Goal: Task Accomplishment & Management: Use online tool/utility

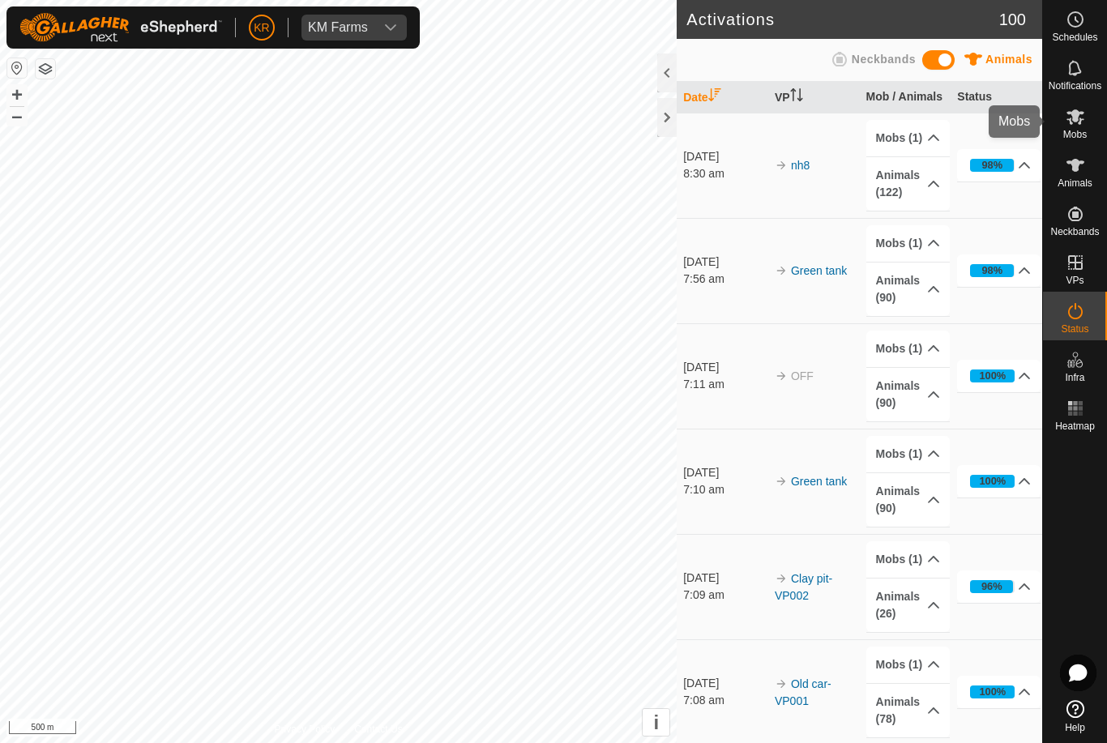
click at [1096, 127] on div "Mobs" at bounding box center [1075, 121] width 64 height 49
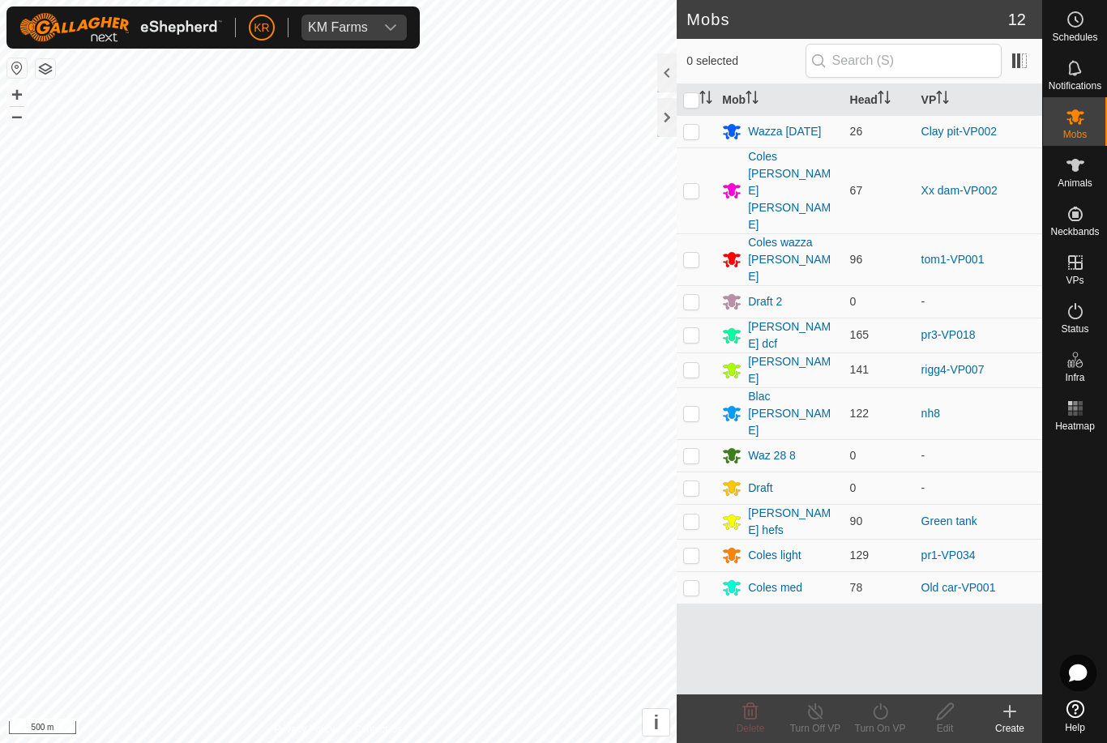
click at [701, 161] on td at bounding box center [696, 191] width 39 height 86
checkbox input "true"
click at [877, 718] on icon at bounding box center [880, 712] width 15 height 16
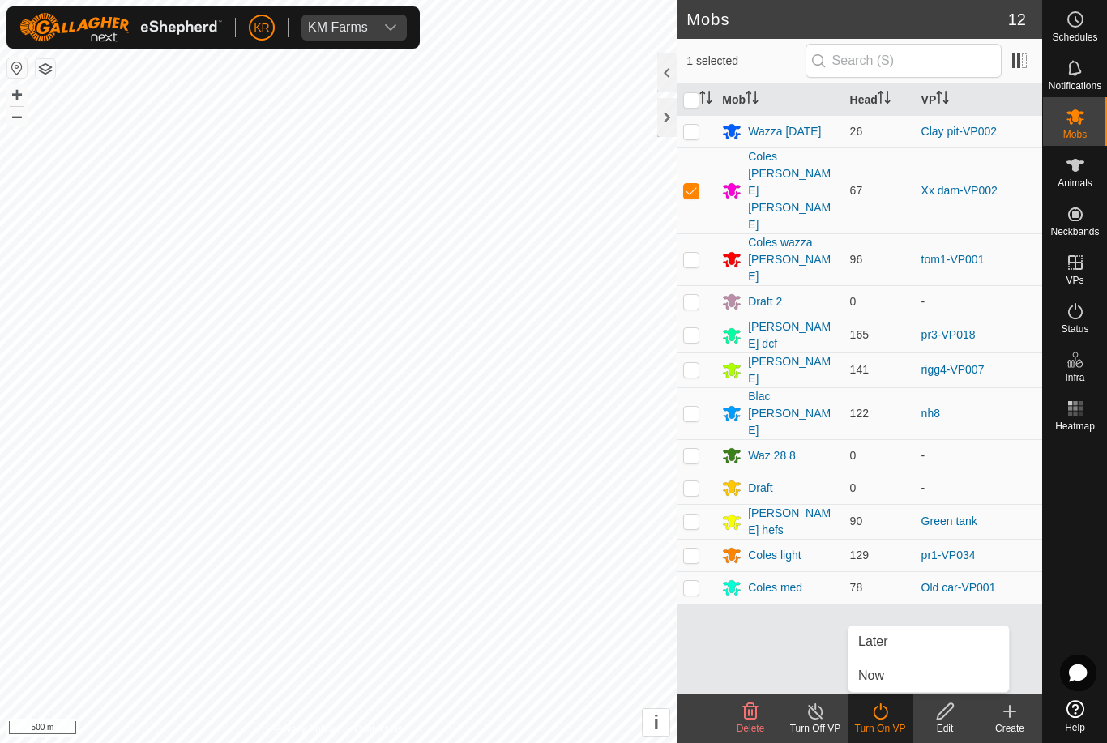
click at [929, 672] on link "Now" at bounding box center [929, 676] width 161 height 32
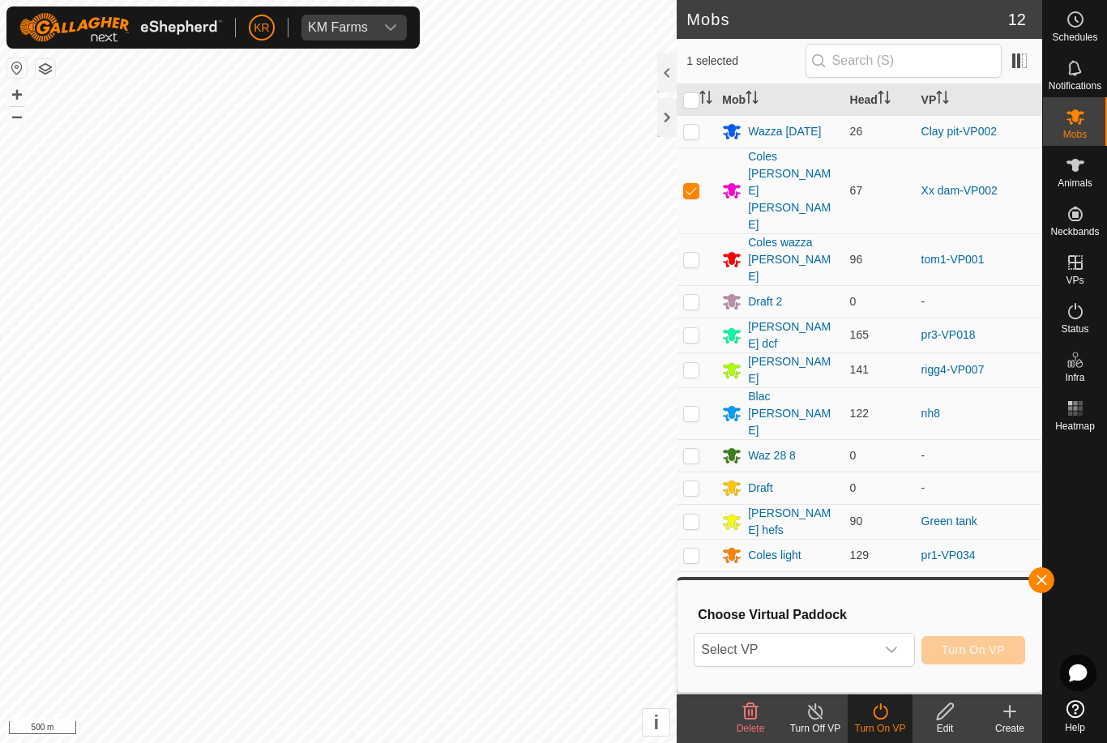
click at [875, 649] on span "Select VP" at bounding box center [785, 650] width 180 height 32
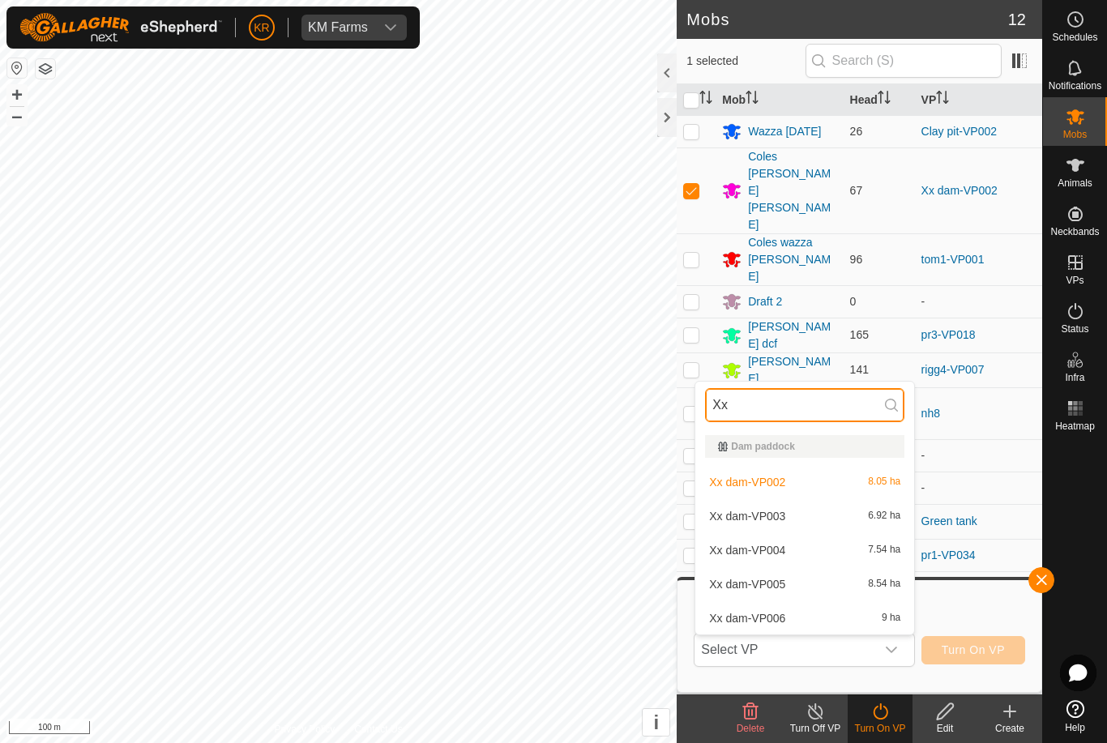
type input "Xx"
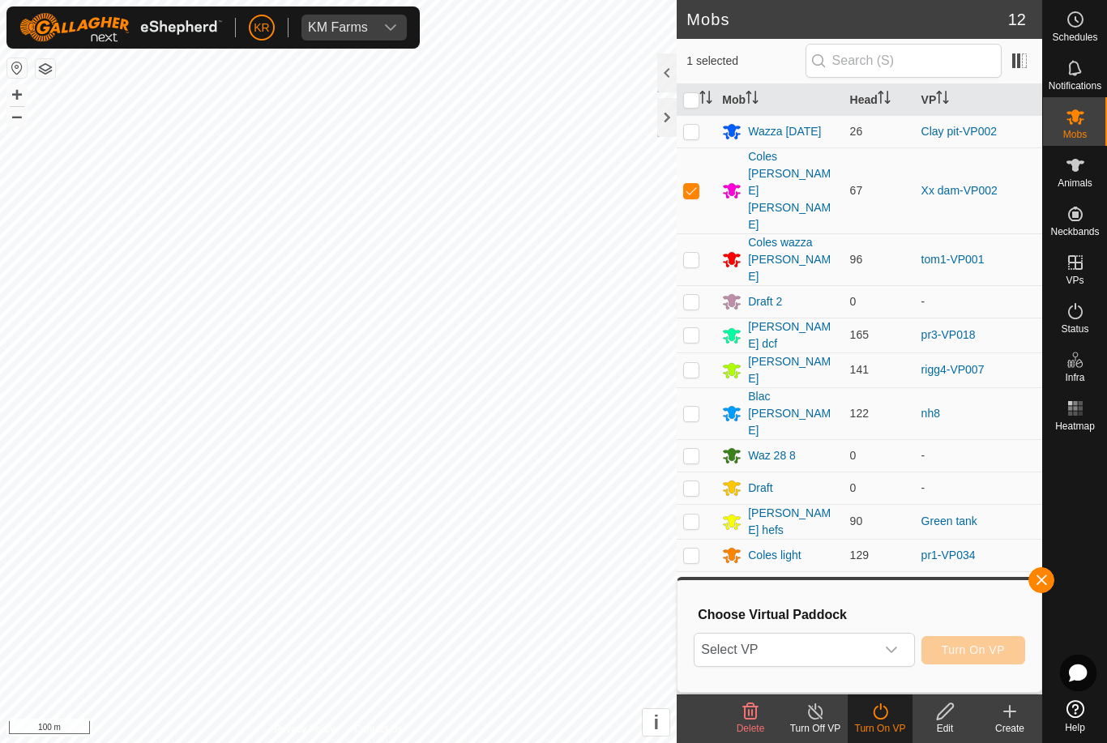
click at [875, 641] on span "Select VP" at bounding box center [785, 650] width 180 height 32
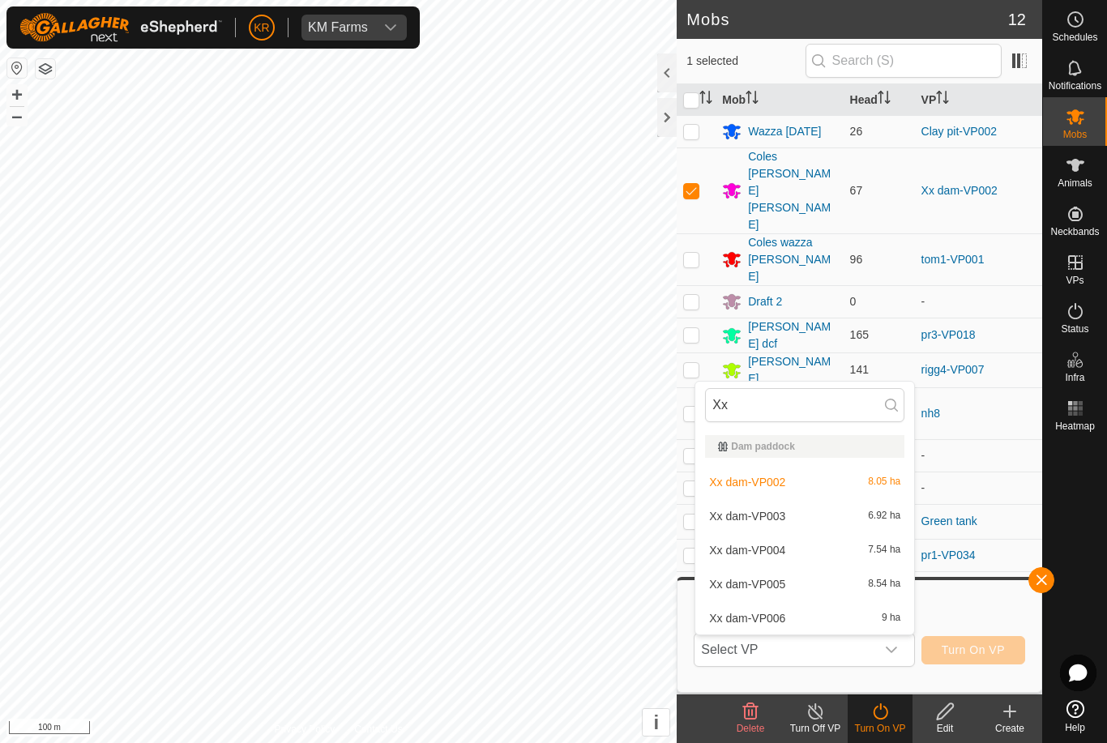
click at [760, 516] on span "Xx dam-VP003" at bounding box center [747, 516] width 76 height 11
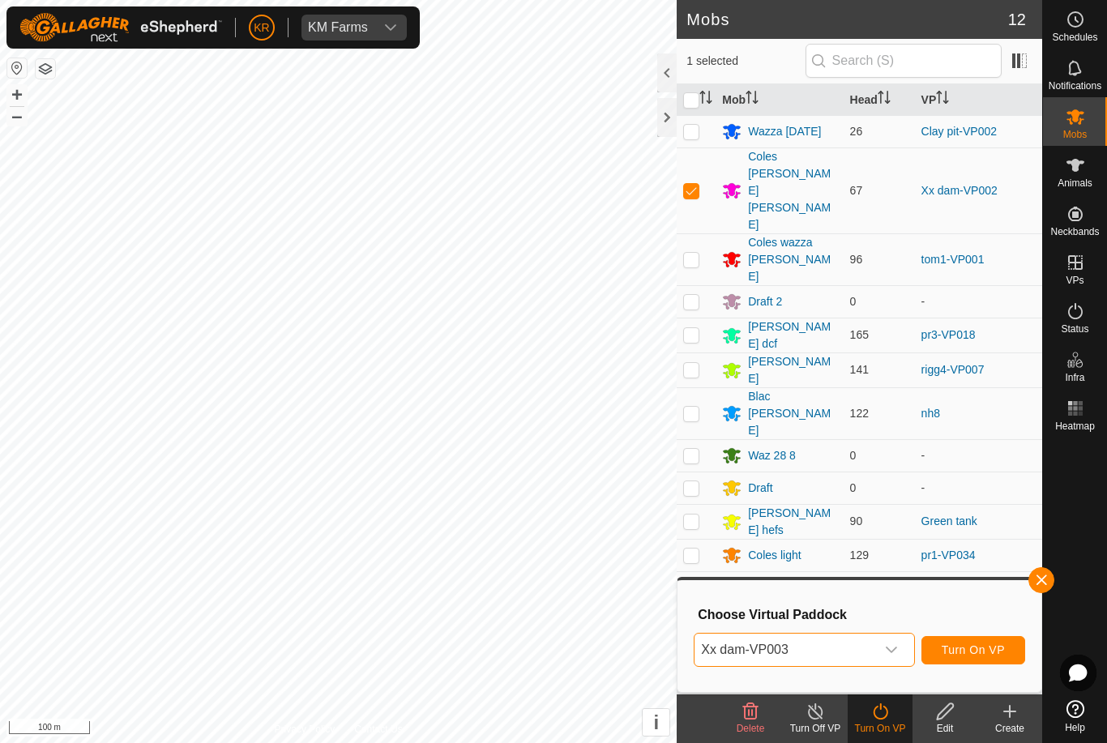
click at [885, 637] on div "dropdown trigger" at bounding box center [892, 650] width 32 height 32
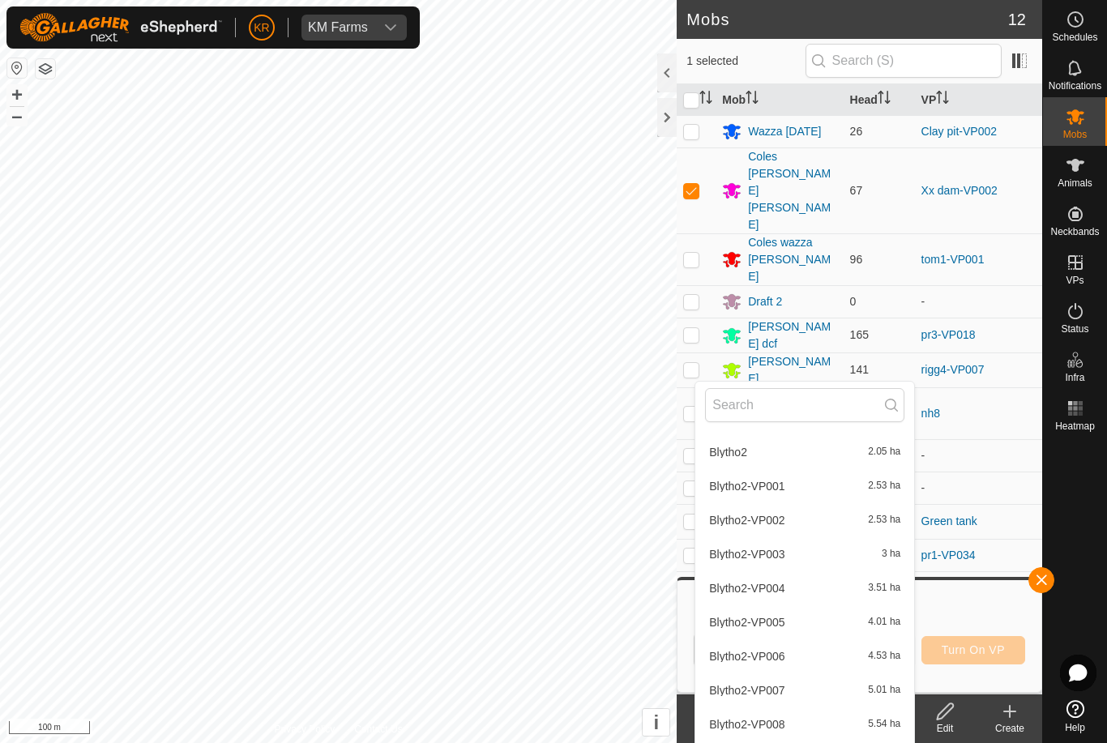
scroll to position [77, 0]
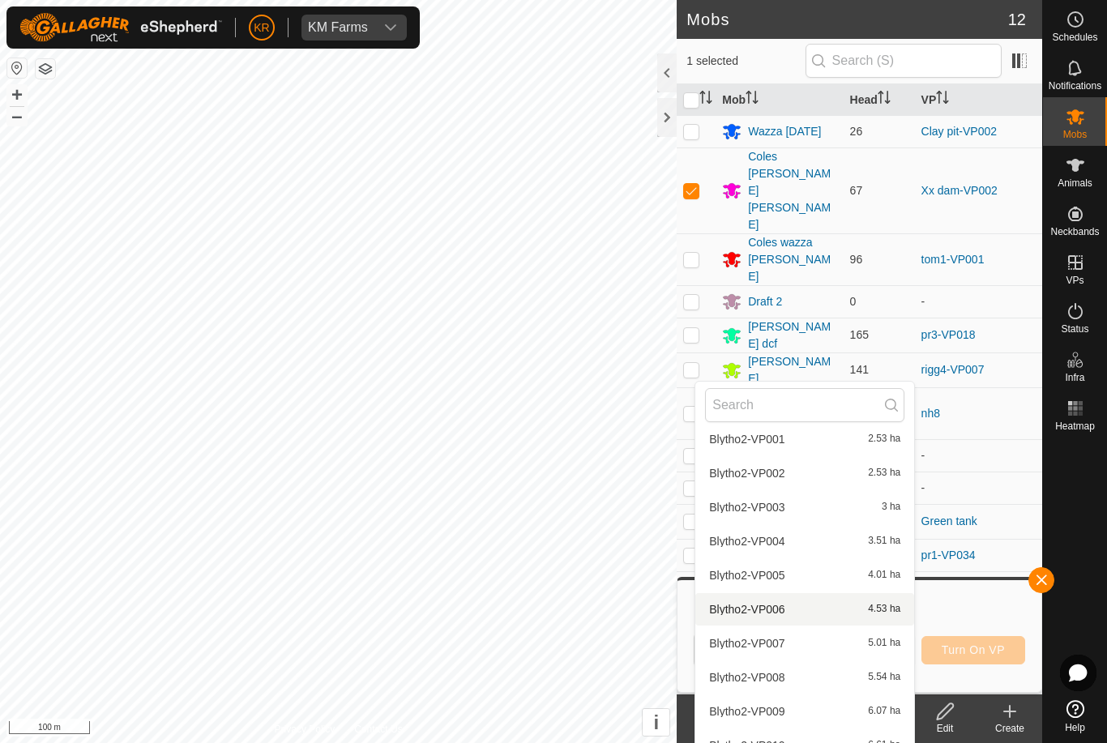
click at [778, 615] on div "Blytho2-VP006 4.53 ha" at bounding box center [804, 609] width 199 height 19
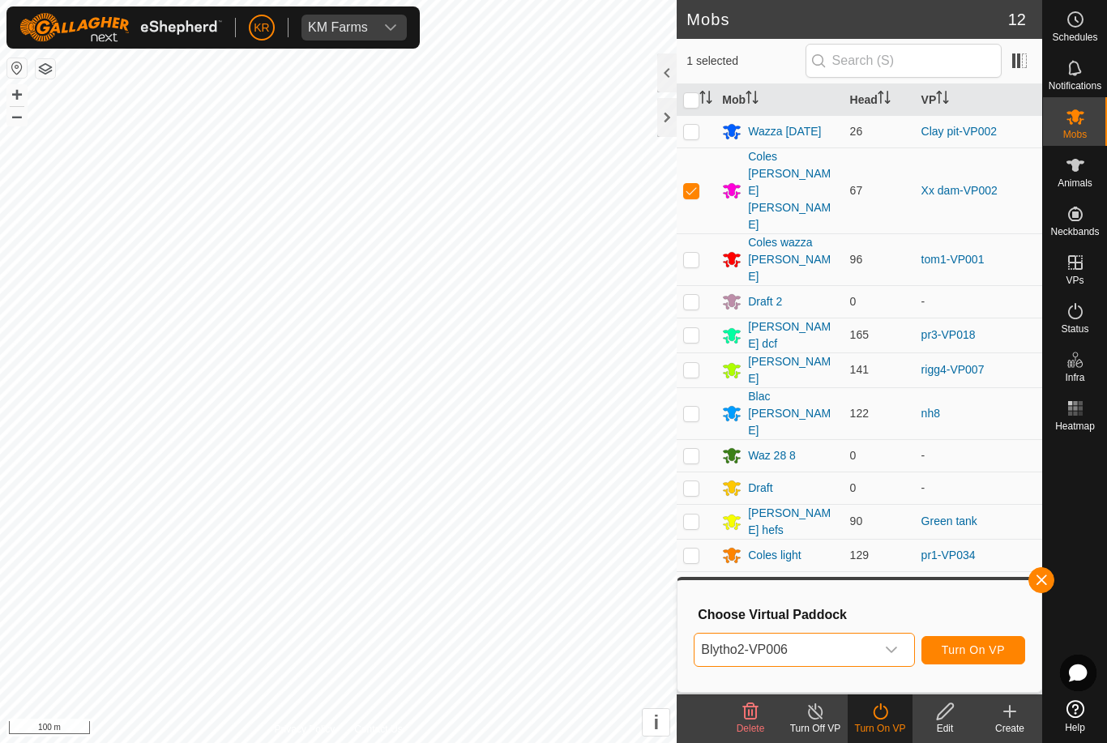
click at [868, 650] on span "Blytho2-VP006" at bounding box center [785, 650] width 180 height 32
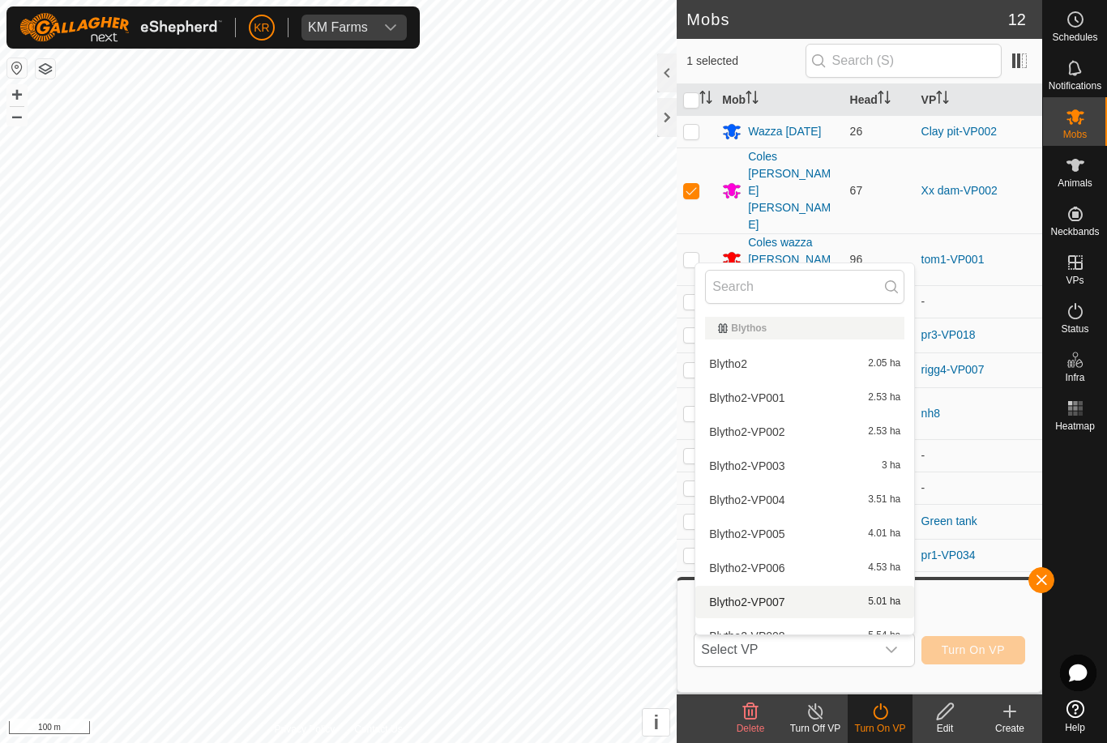
click at [766, 600] on span "Blytho2-VP007" at bounding box center [746, 602] width 75 height 11
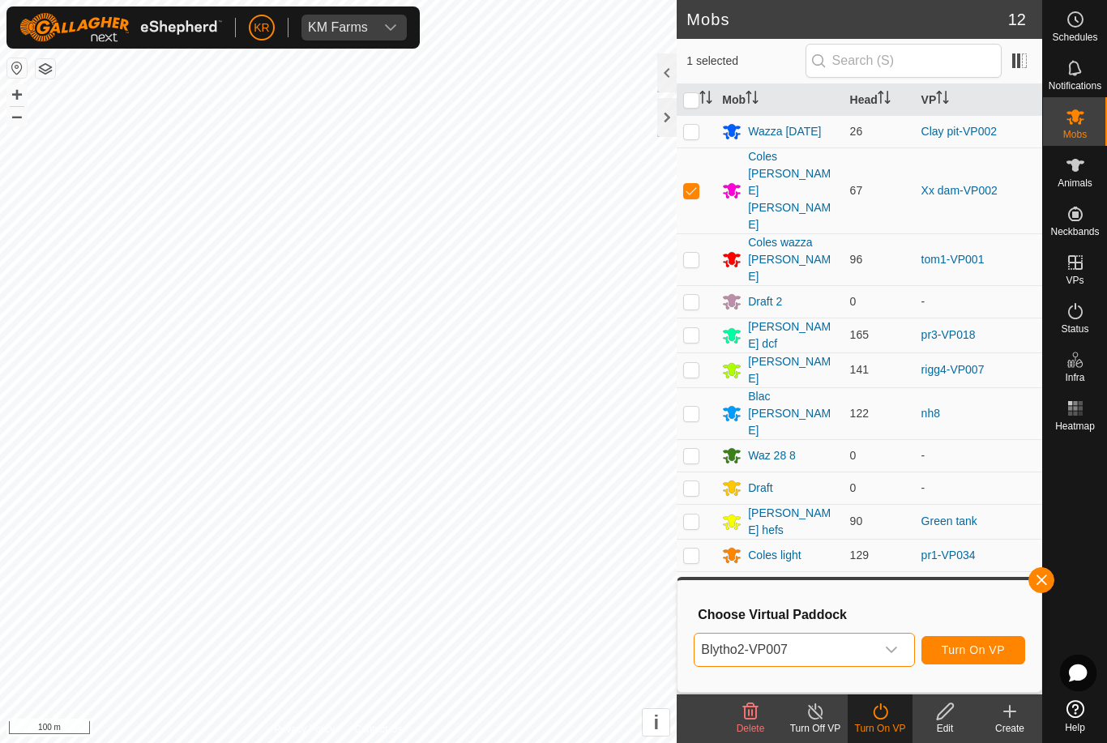
click at [892, 646] on icon "dropdown trigger" at bounding box center [891, 650] width 13 height 13
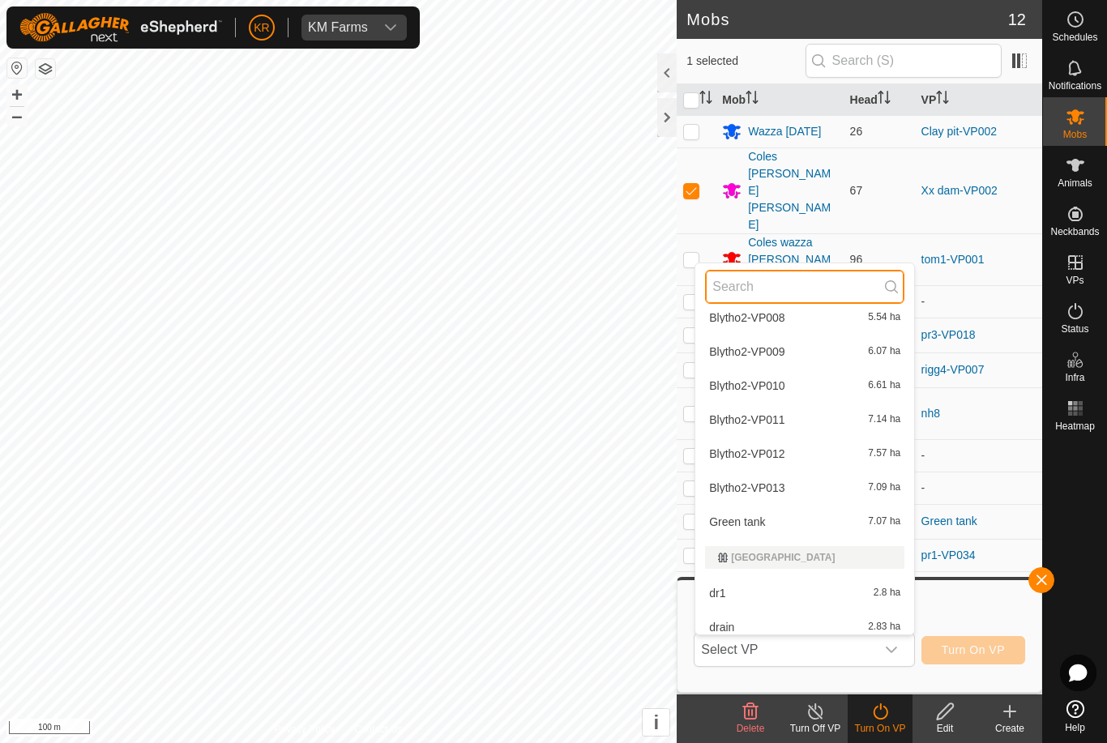
scroll to position [310, 0]
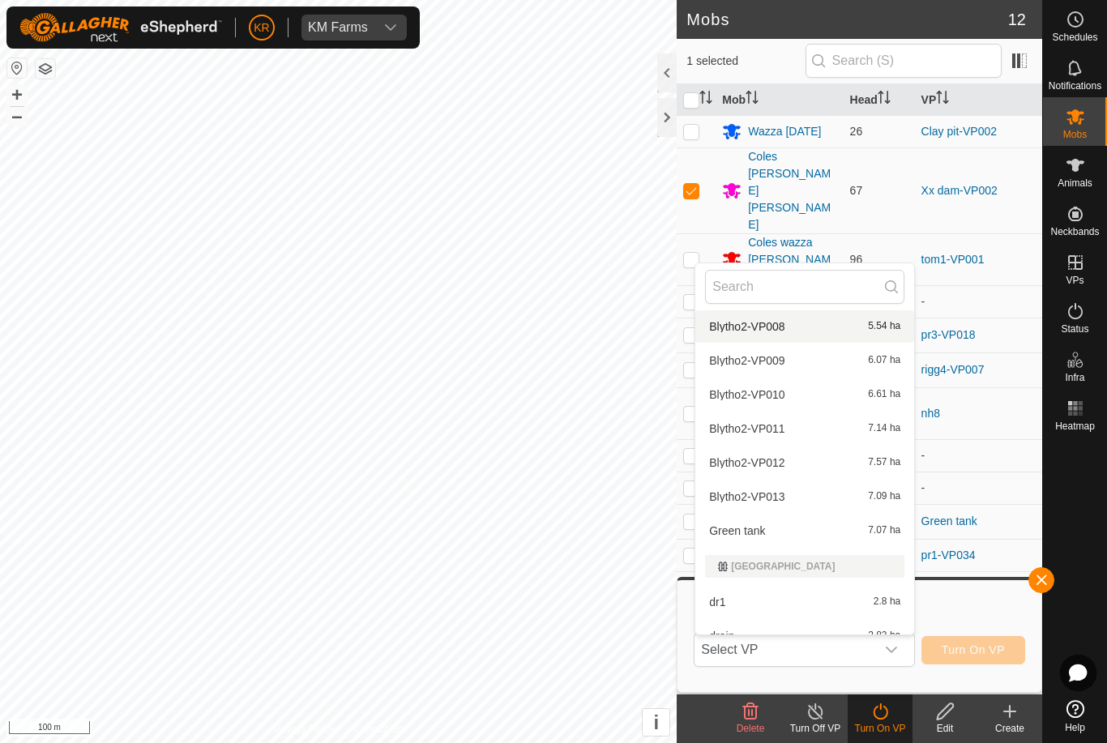
click at [806, 323] on div "Blytho2-VP008 5.54 ha" at bounding box center [804, 326] width 199 height 19
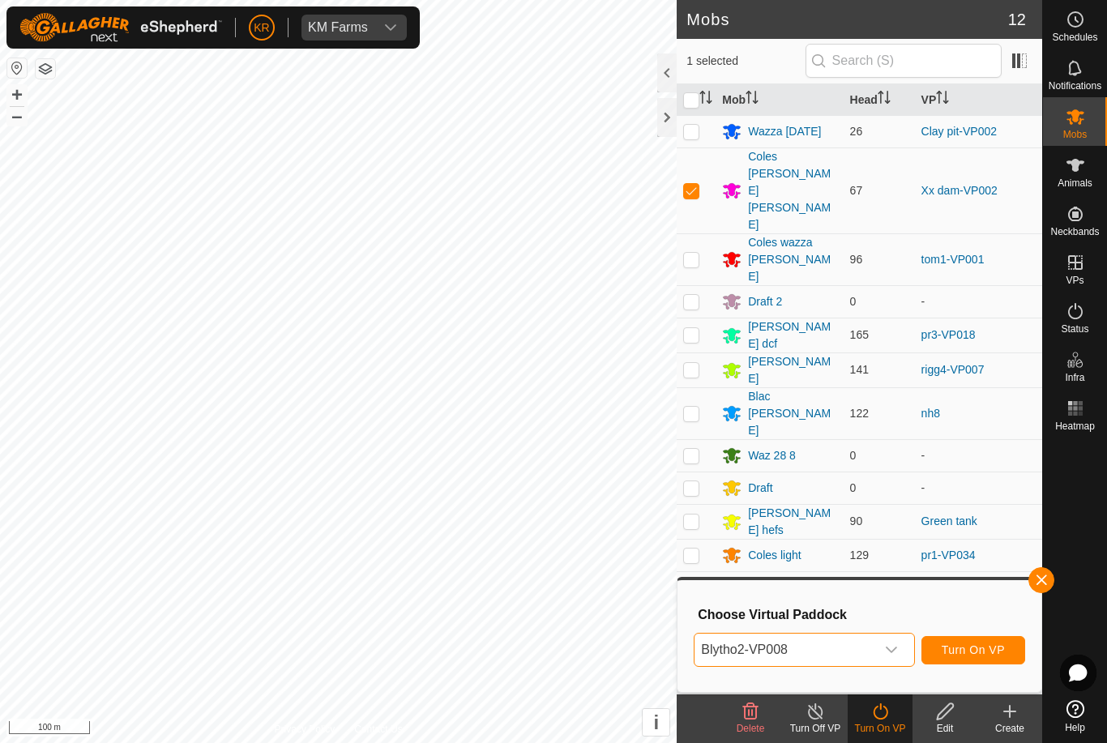
click at [870, 653] on span "Blytho2-VP008" at bounding box center [785, 650] width 180 height 32
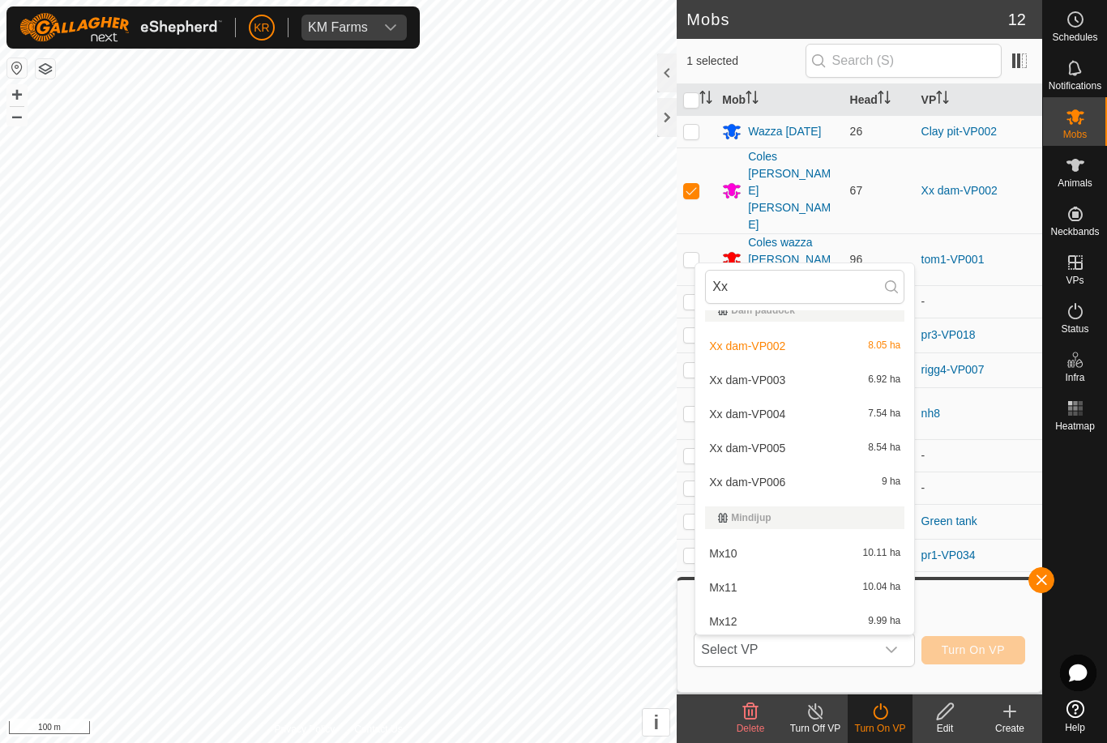
scroll to position [0, 0]
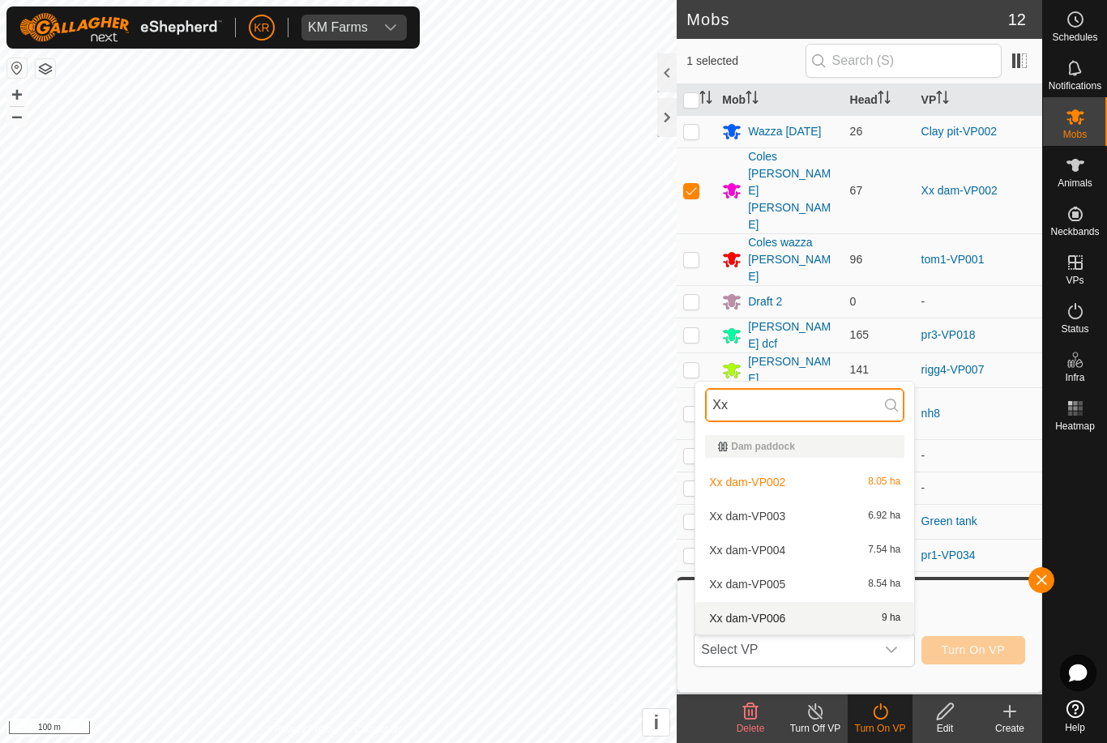
type input "Xx"
click at [764, 619] on span "Xx dam-VP006" at bounding box center [747, 618] width 76 height 11
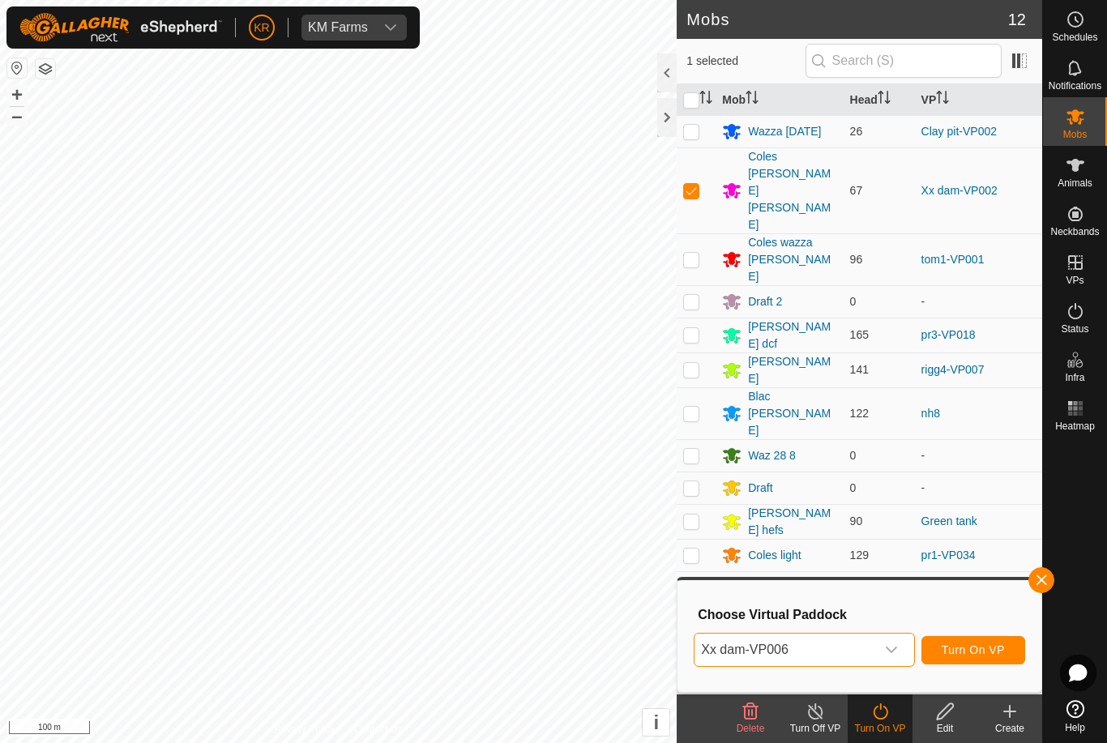
click at [873, 645] on span "Xx dam-VP006" at bounding box center [785, 650] width 180 height 32
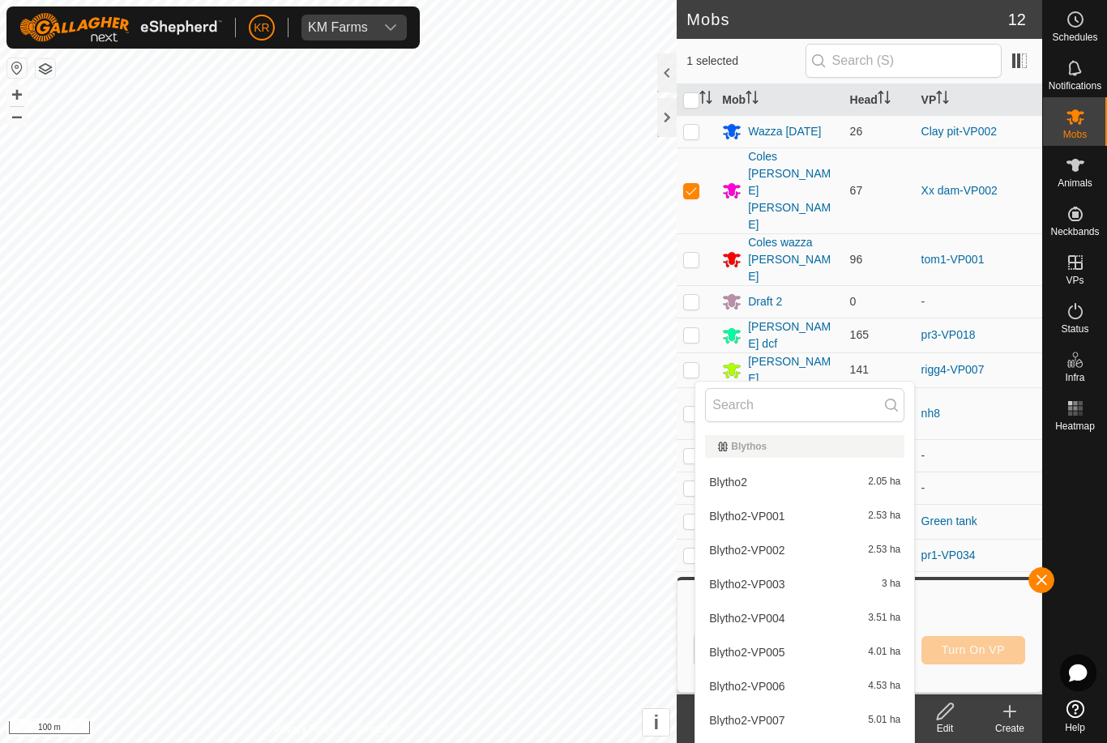
click at [770, 653] on span "Blytho2-VP005" at bounding box center [746, 652] width 75 height 11
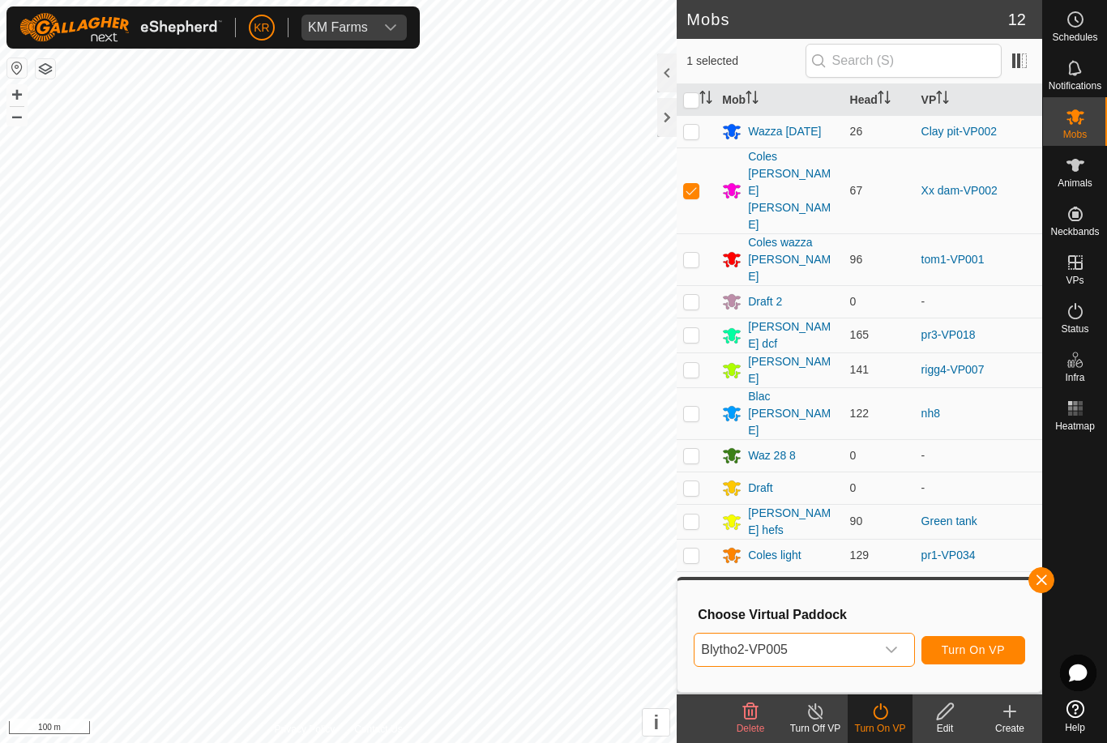
click at [875, 645] on span "Blytho2-VP005" at bounding box center [785, 650] width 180 height 32
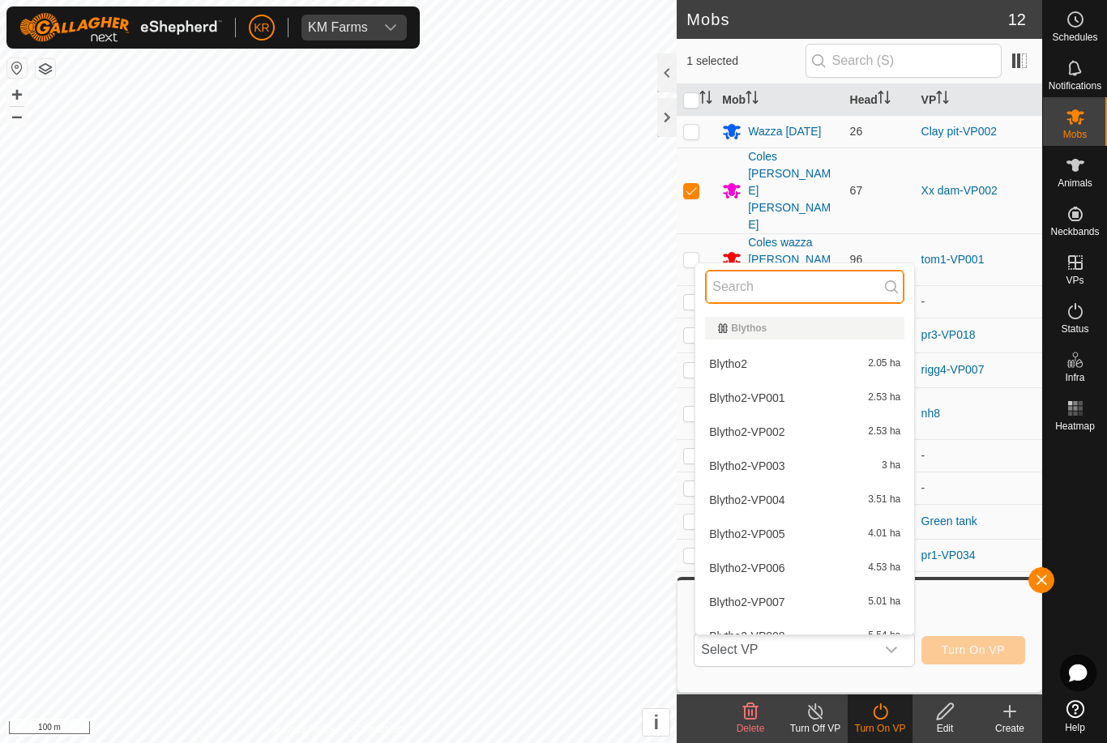
click at [743, 296] on input "text" at bounding box center [804, 287] width 199 height 34
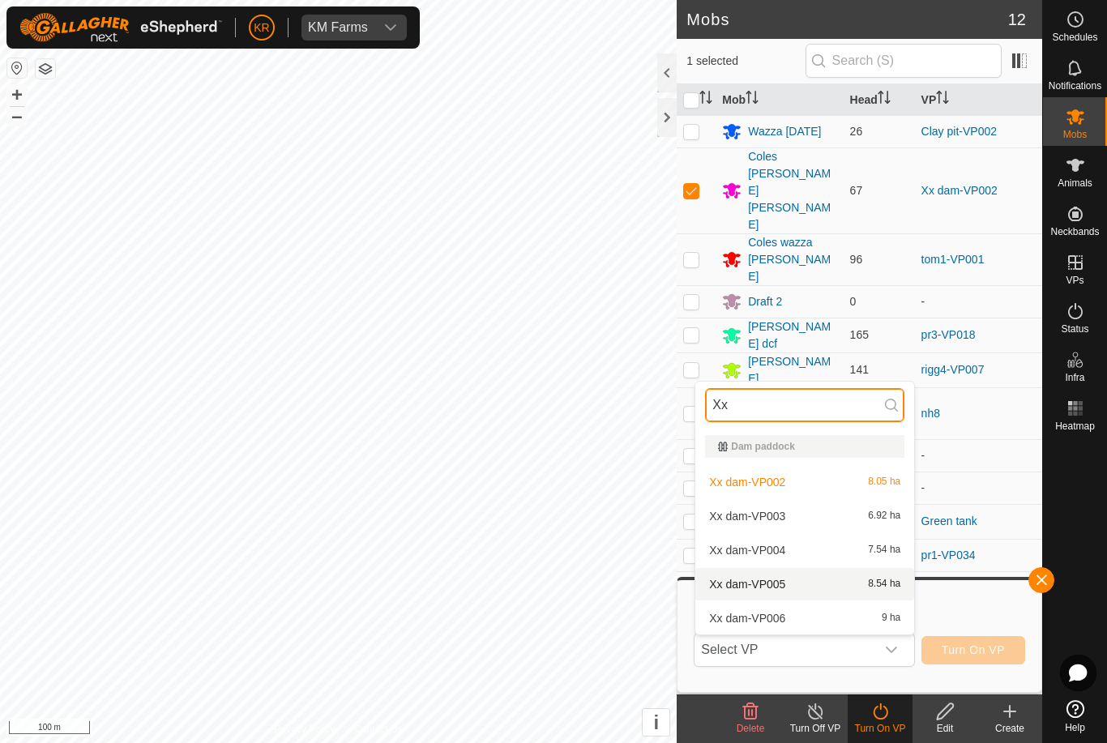
type input "Xx"
click at [760, 582] on span "Xx dam-VP005" at bounding box center [747, 584] width 76 height 11
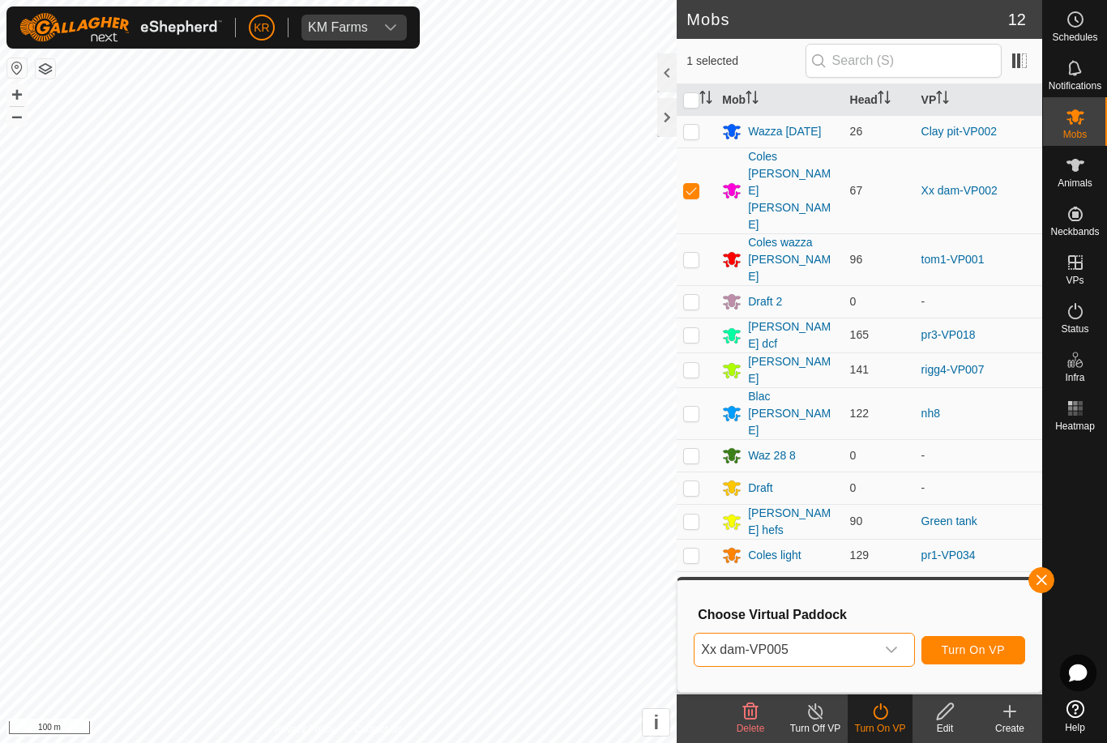
click at [980, 649] on span "Turn On VP" at bounding box center [973, 650] width 63 height 13
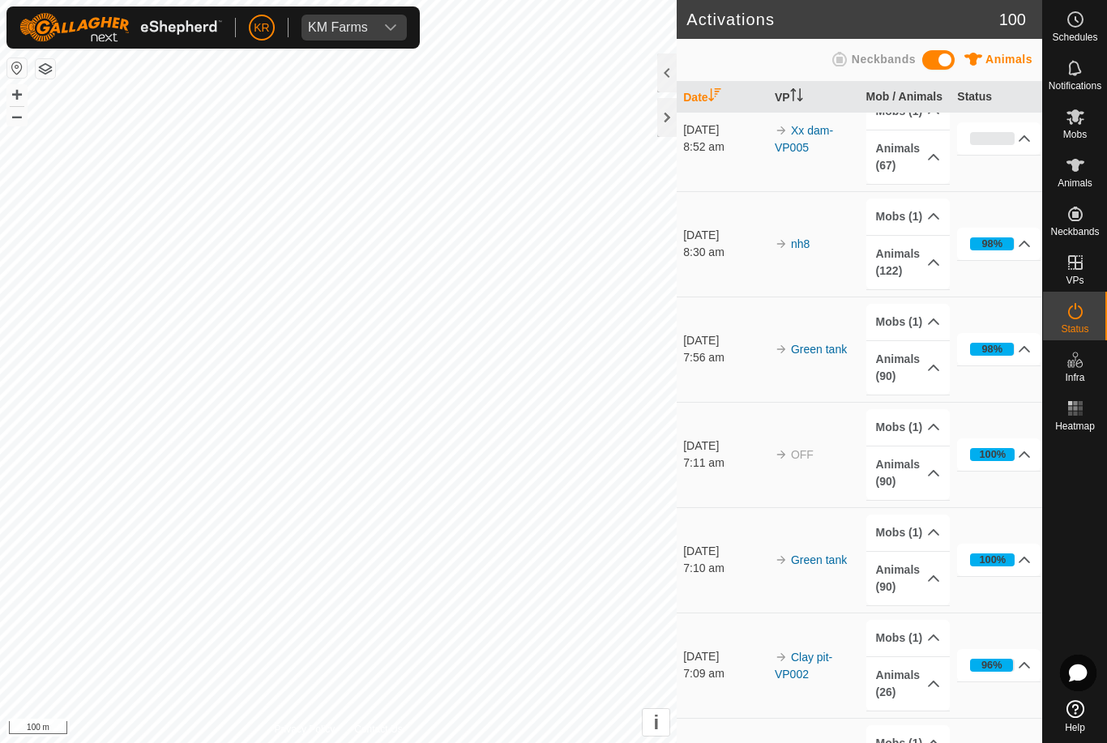
scroll to position [37, 0]
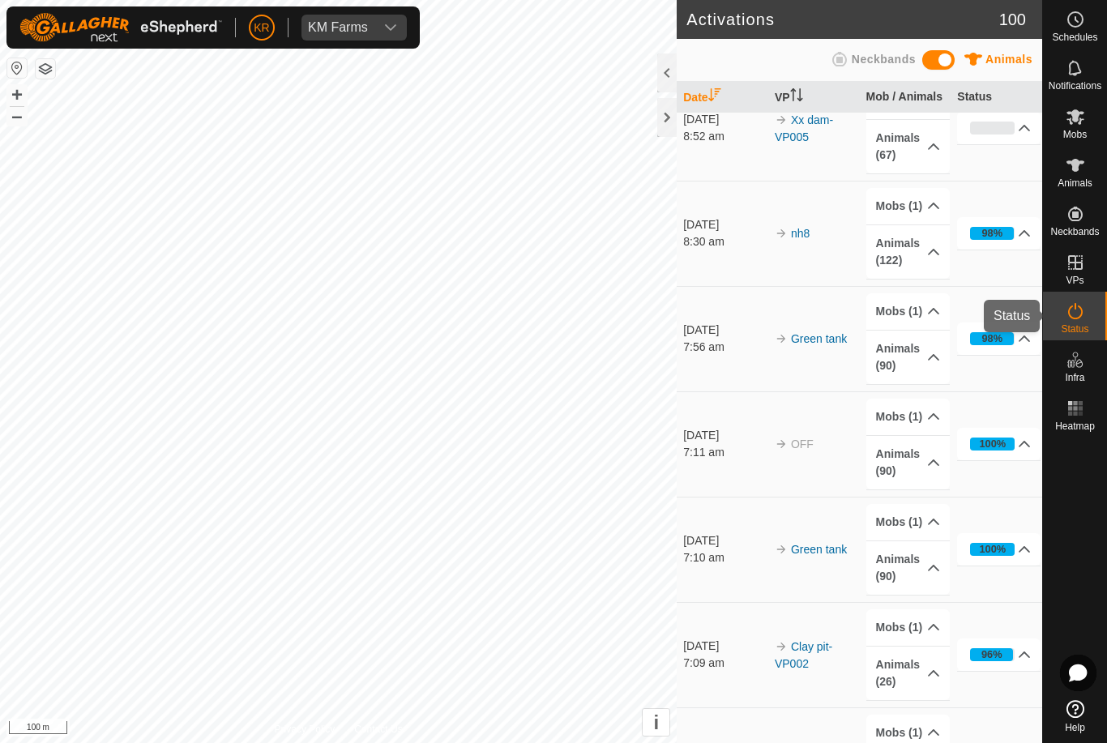
click at [1099, 299] on div "Status" at bounding box center [1075, 316] width 64 height 49
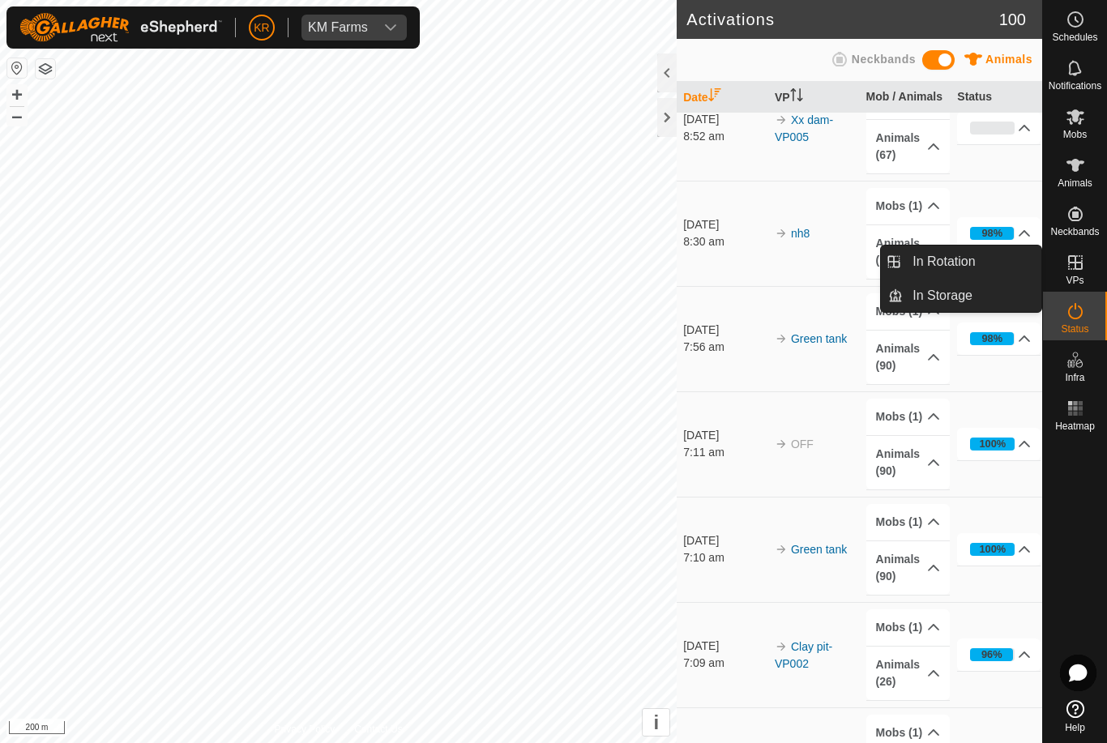
click at [966, 268] on span "In Rotation" at bounding box center [944, 261] width 62 height 19
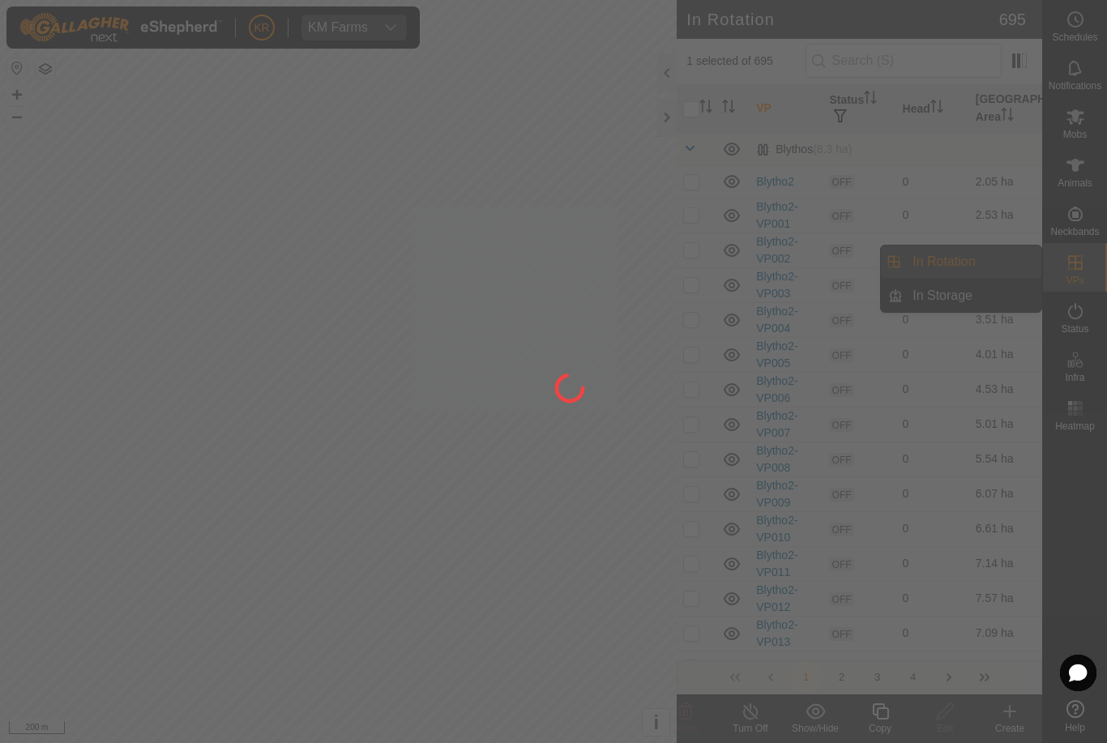
click at [966, 260] on div at bounding box center [553, 371] width 1107 height 743
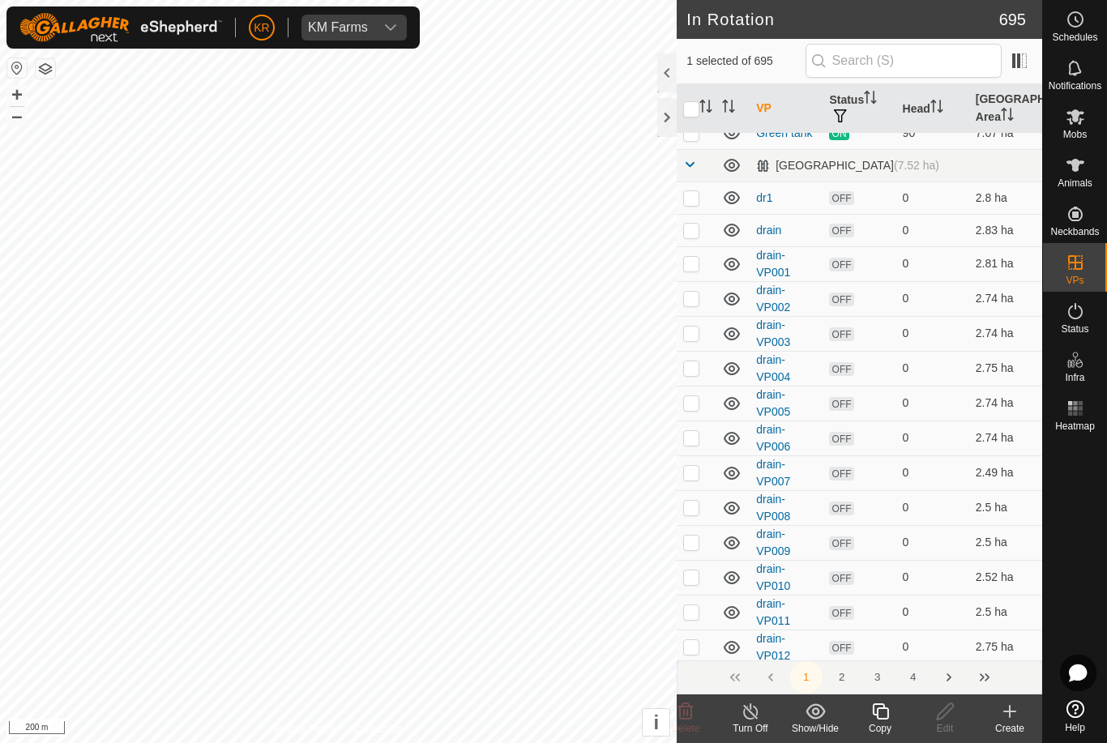
scroll to position [552, 0]
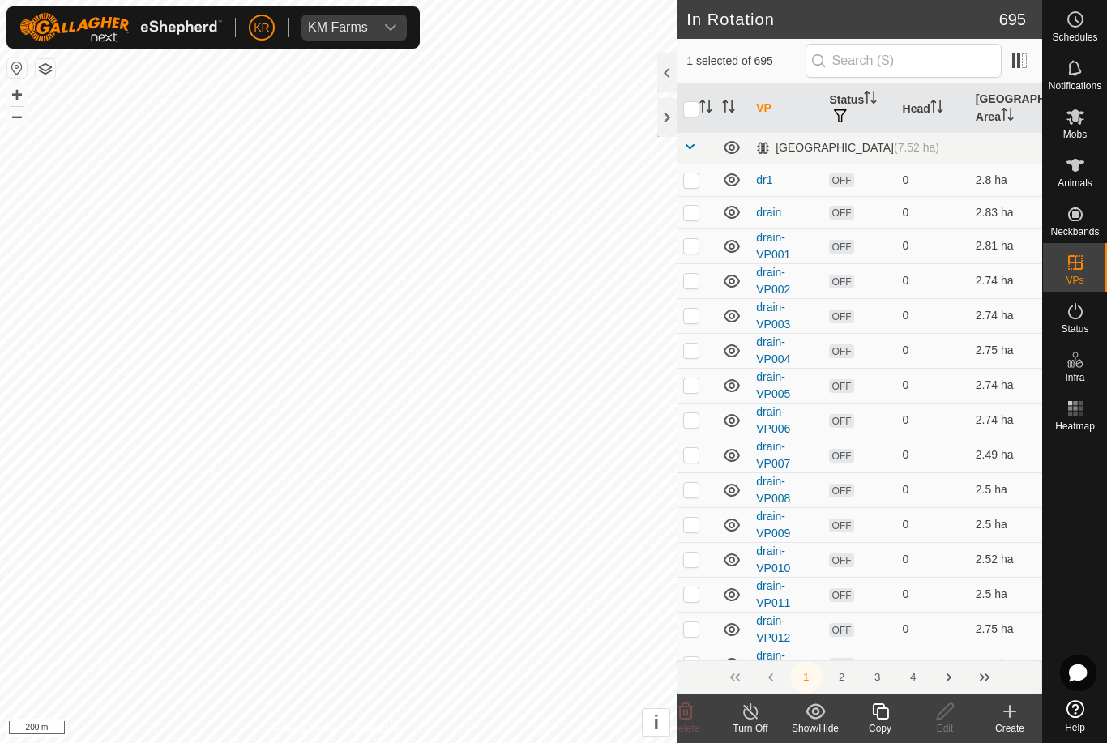
click at [691, 181] on p-checkbox at bounding box center [691, 179] width 16 height 13
checkbox input "true"
click at [696, 211] on p-checkbox at bounding box center [691, 212] width 16 height 13
checkbox input "true"
click at [694, 248] on p-checkbox at bounding box center [691, 245] width 16 height 13
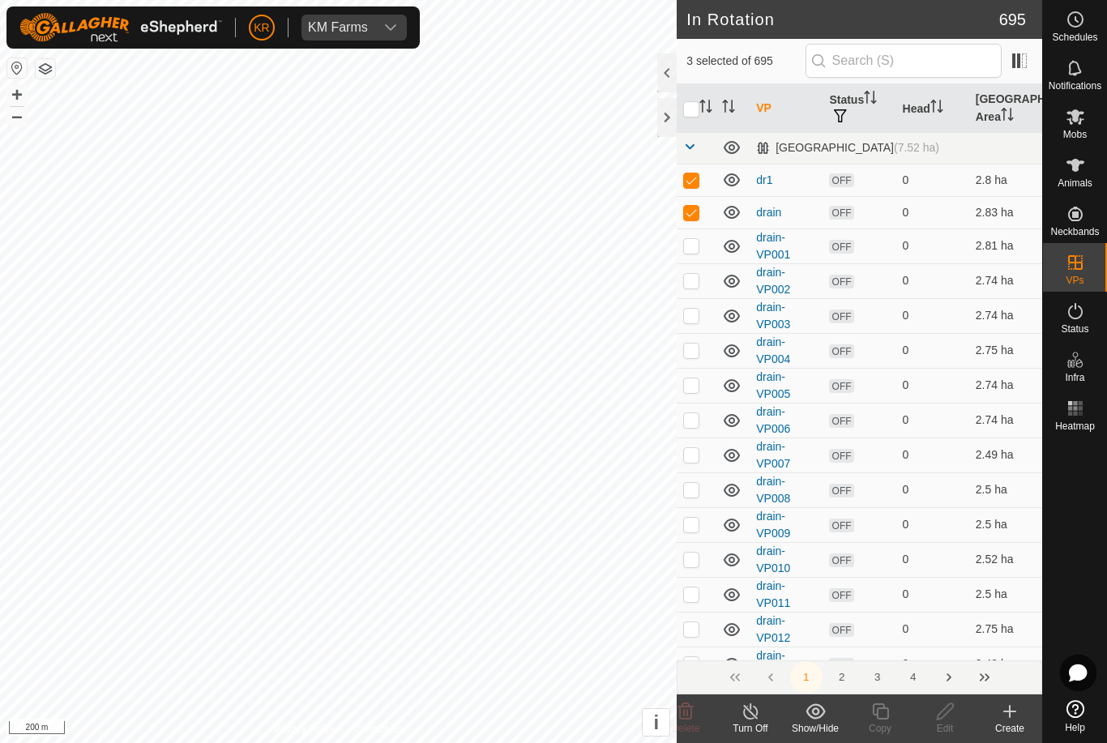
checkbox input "true"
click at [679, 183] on td at bounding box center [696, 180] width 39 height 32
checkbox input "false"
click at [693, 213] on p-checkbox at bounding box center [691, 212] width 16 height 13
checkbox input "false"
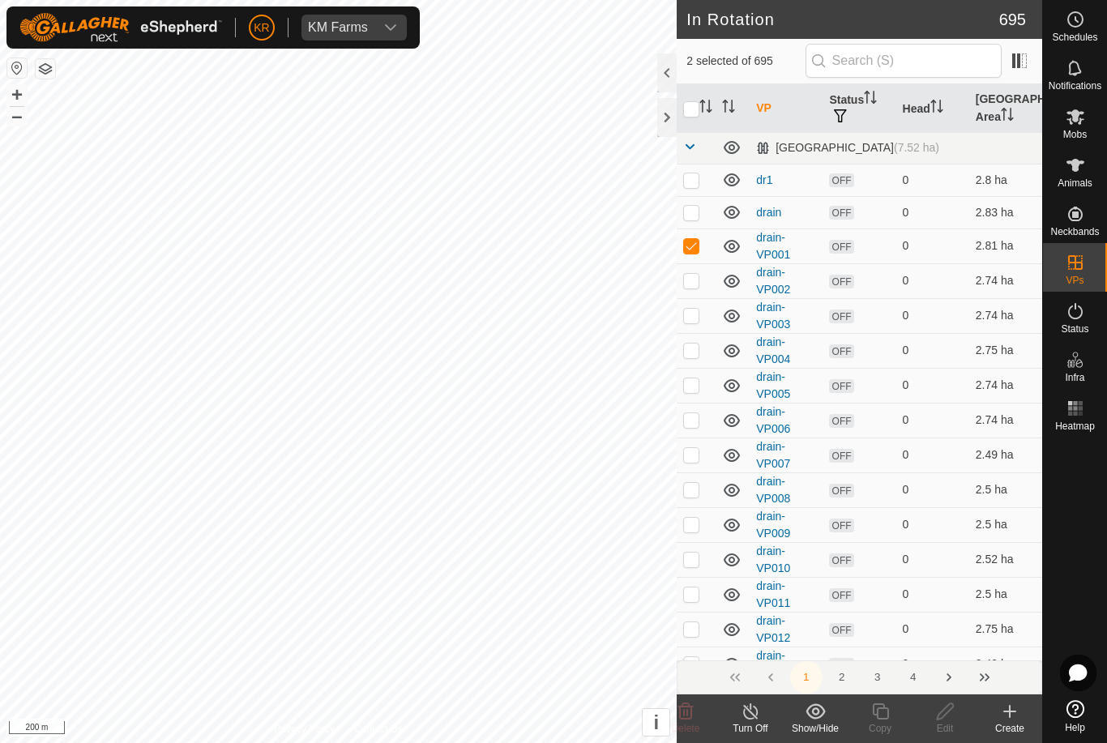
click at [692, 242] on p-checkbox at bounding box center [691, 245] width 16 height 13
checkbox input "false"
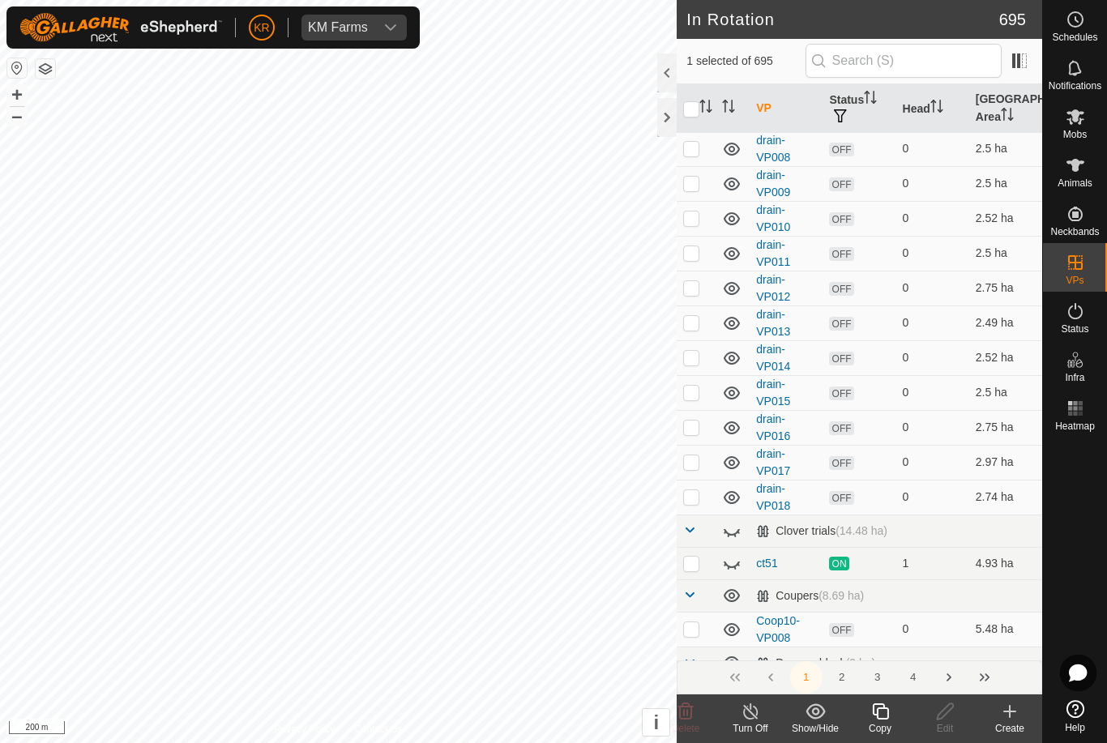
scroll to position [906, 0]
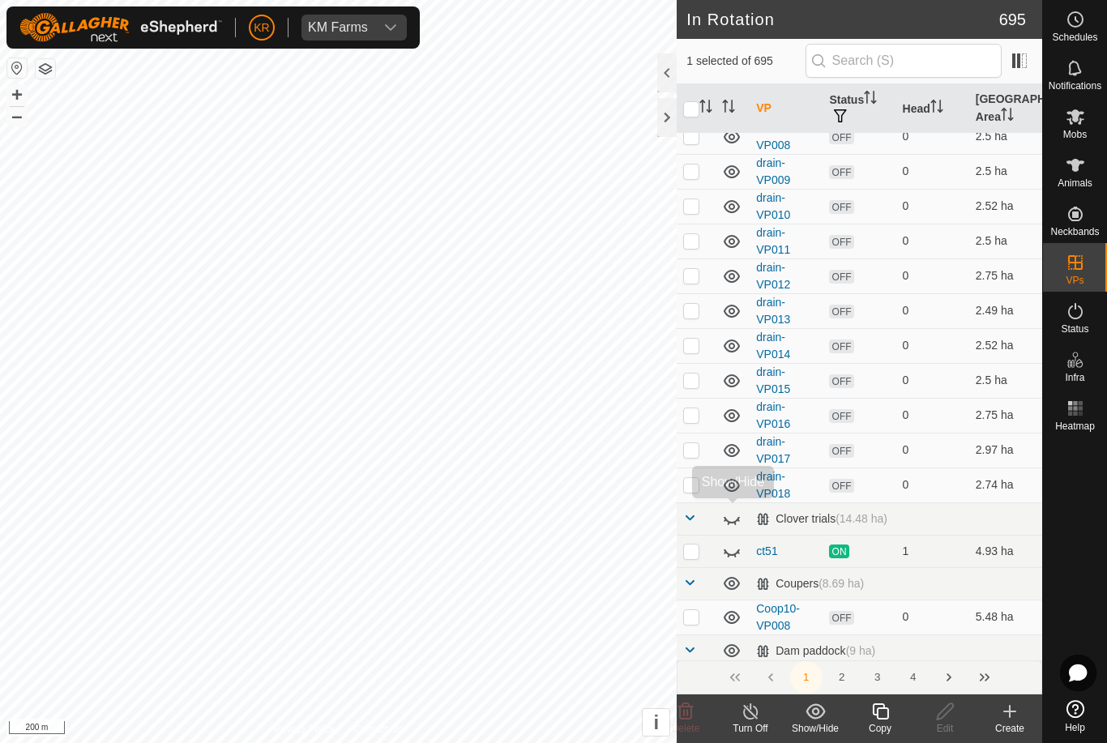
click at [728, 514] on icon at bounding box center [731, 518] width 19 height 19
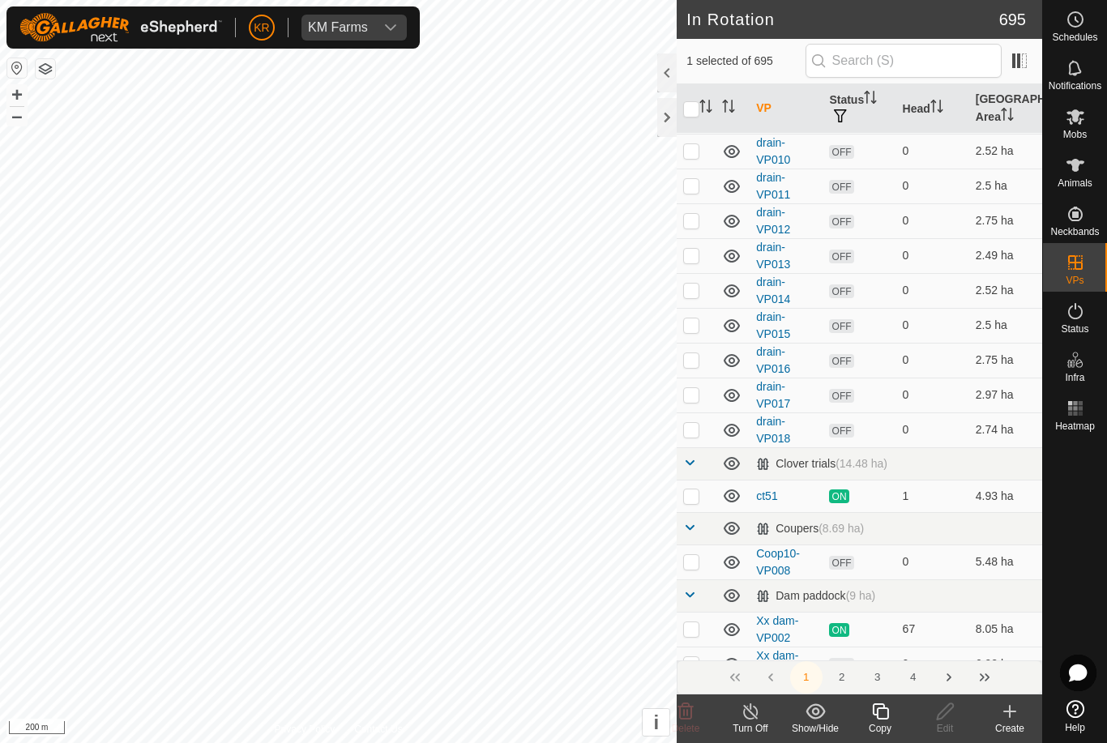
scroll to position [975, 0]
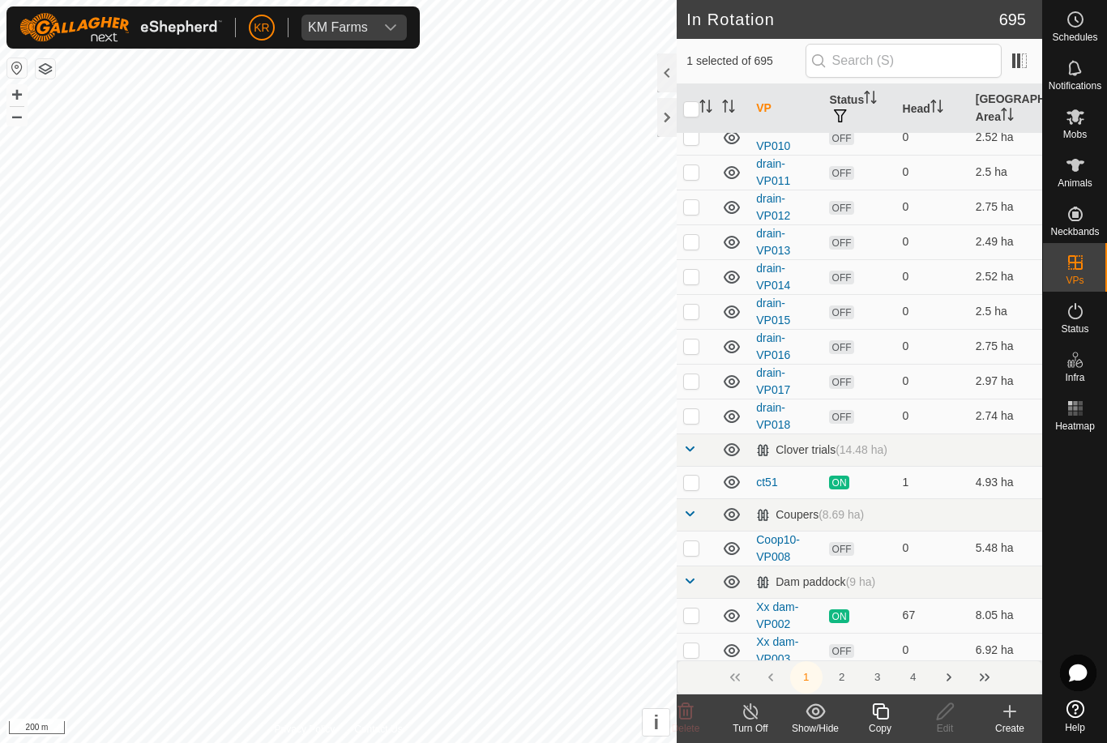
click at [695, 417] on p-checkbox at bounding box center [691, 415] width 16 height 13
click at [690, 412] on p-checkbox at bounding box center [691, 415] width 16 height 13
checkbox input "false"
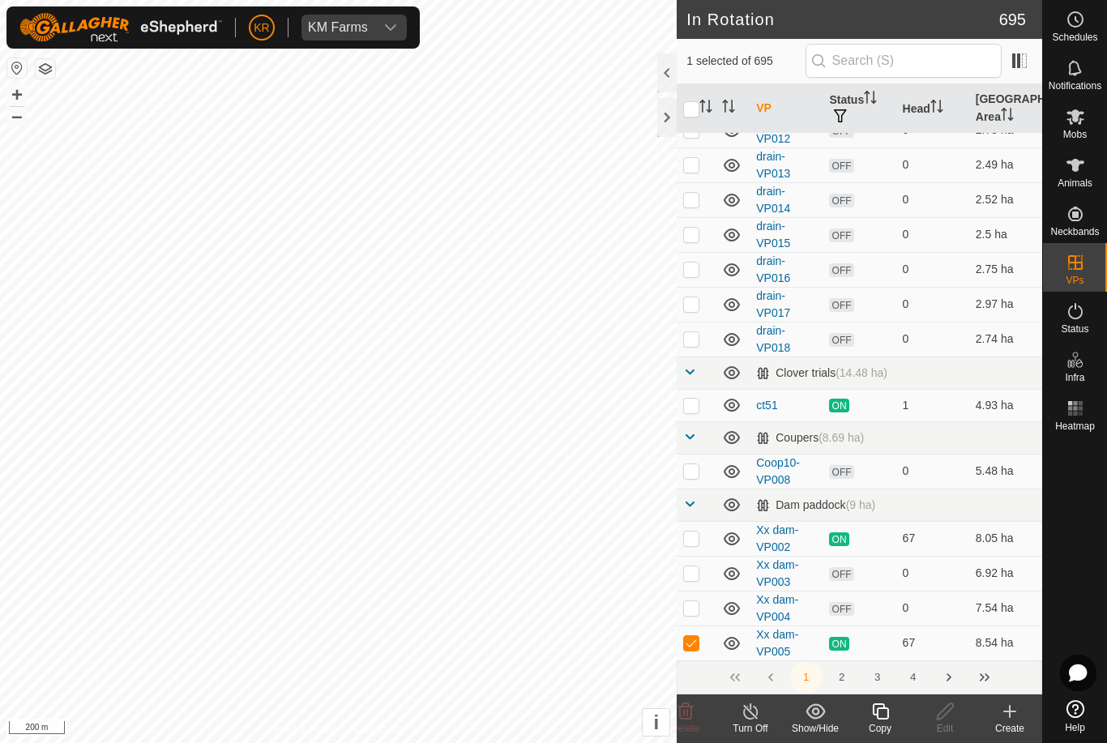
scroll to position [1054, 0]
click at [692, 465] on p-checkbox at bounding box center [691, 468] width 16 height 13
checkbox input "true"
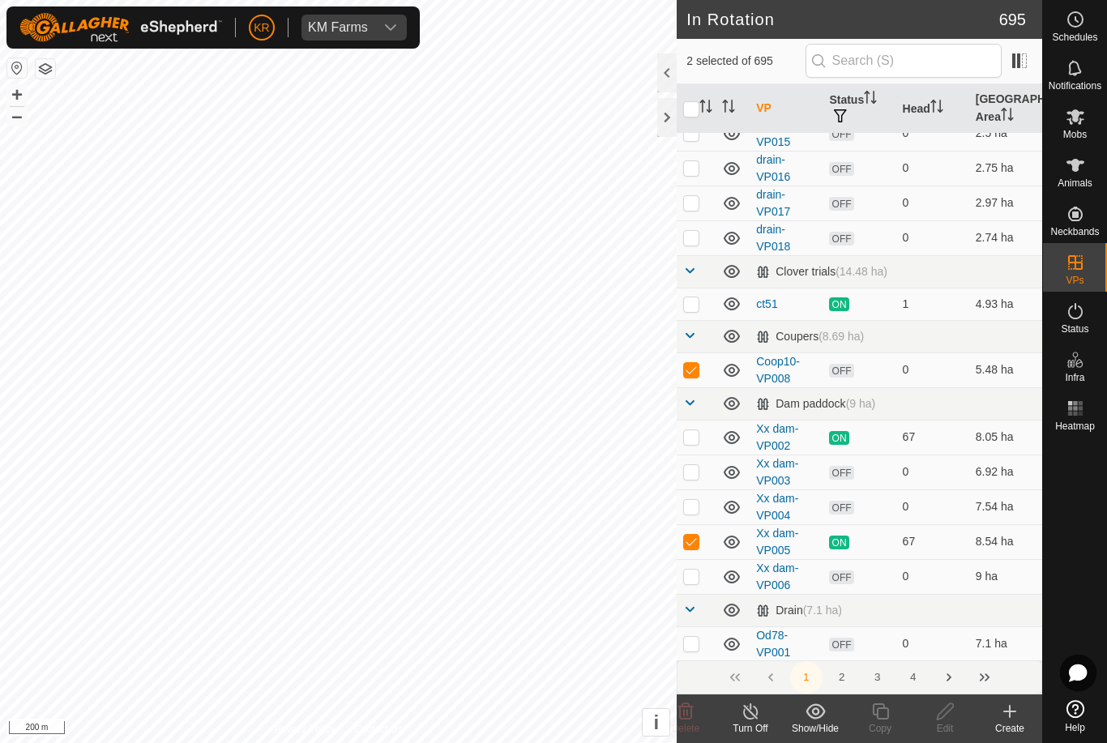
scroll to position [1154, 0]
click at [696, 543] on p-checkbox at bounding box center [691, 540] width 16 height 13
checkbox input "false"
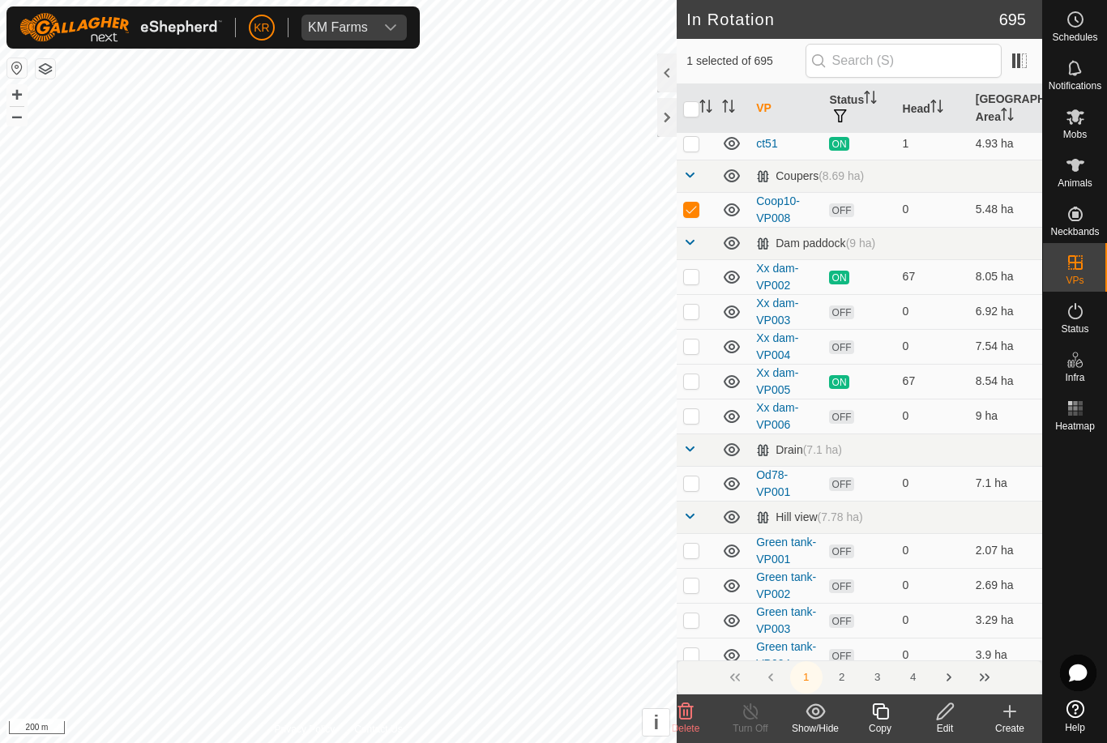
scroll to position [1317, 0]
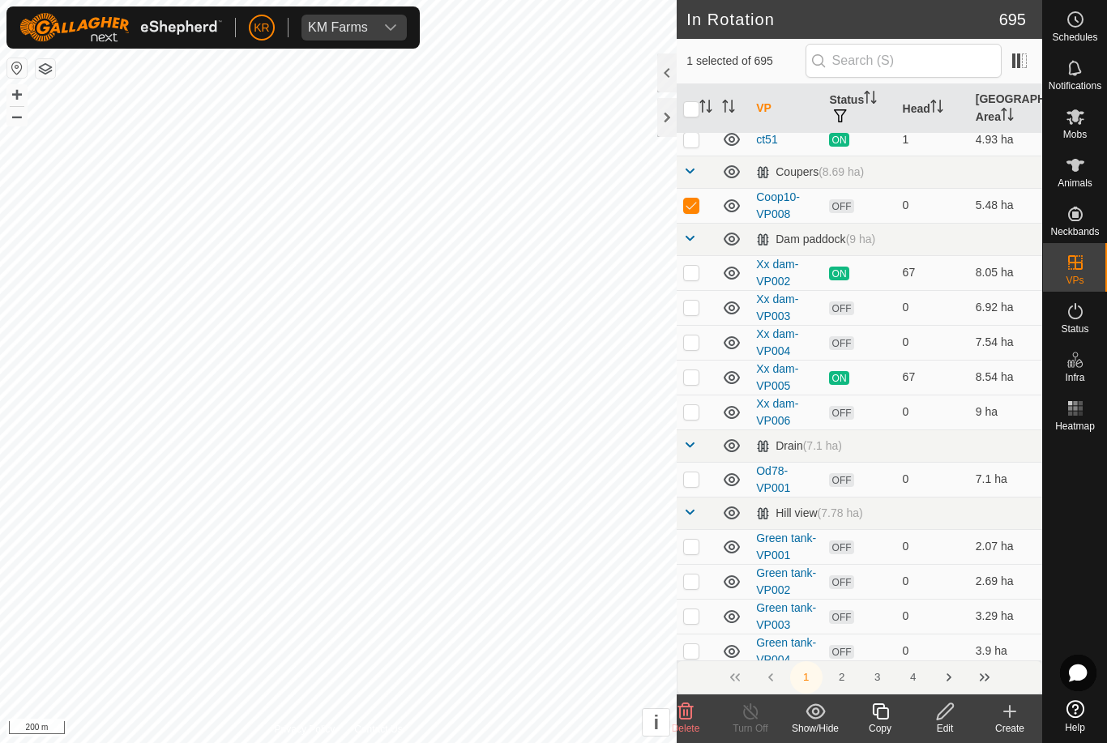
click at [696, 478] on p-checkbox at bounding box center [691, 479] width 16 height 13
checkbox input "true"
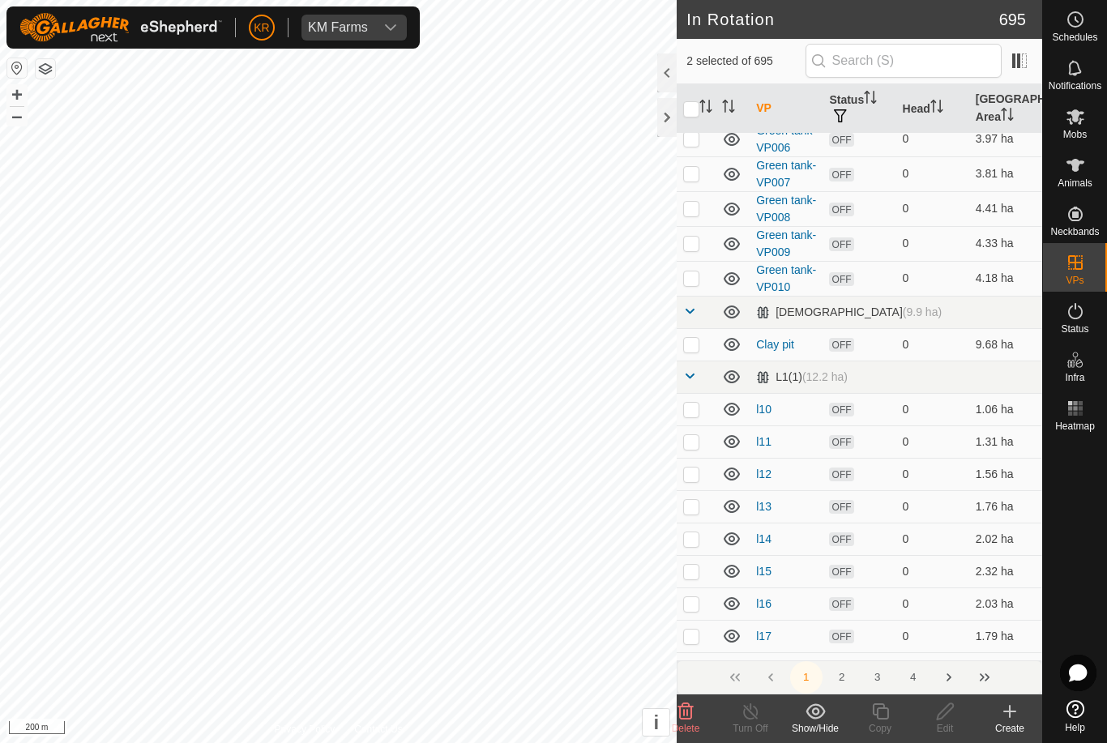
scroll to position [1900, 0]
click at [690, 344] on p-checkbox at bounding box center [691, 343] width 16 height 13
checkbox input "true"
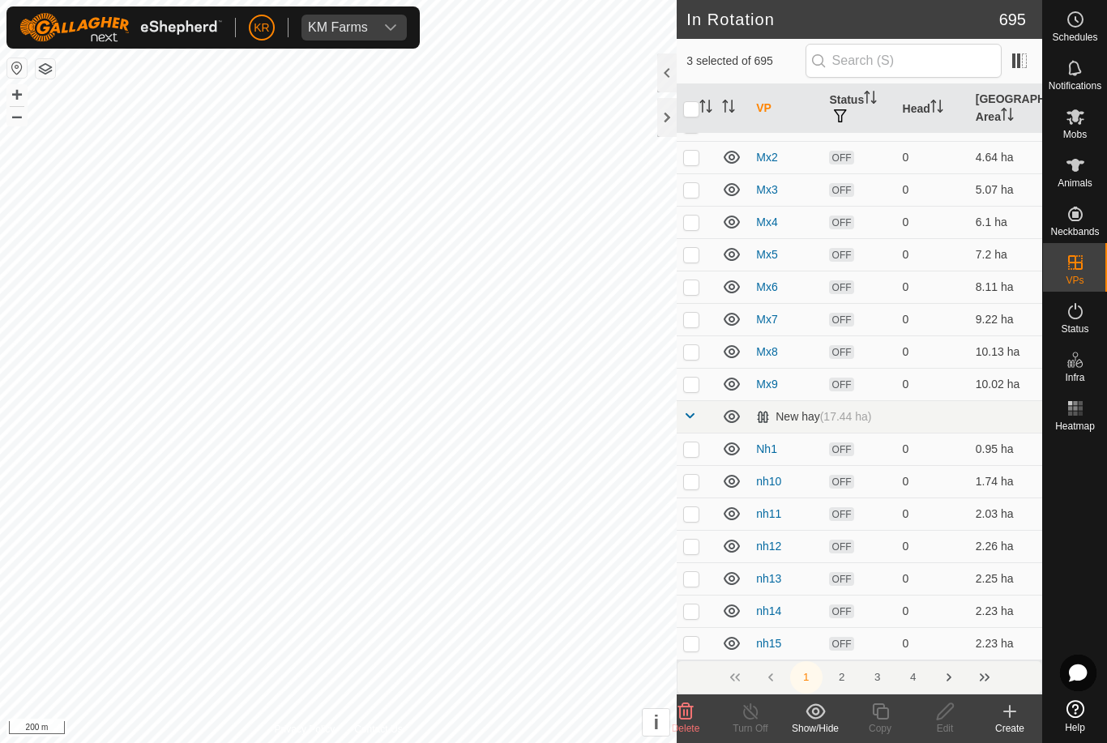
scroll to position [6496, 0]
click at [842, 673] on button "2" at bounding box center [842, 678] width 32 height 32
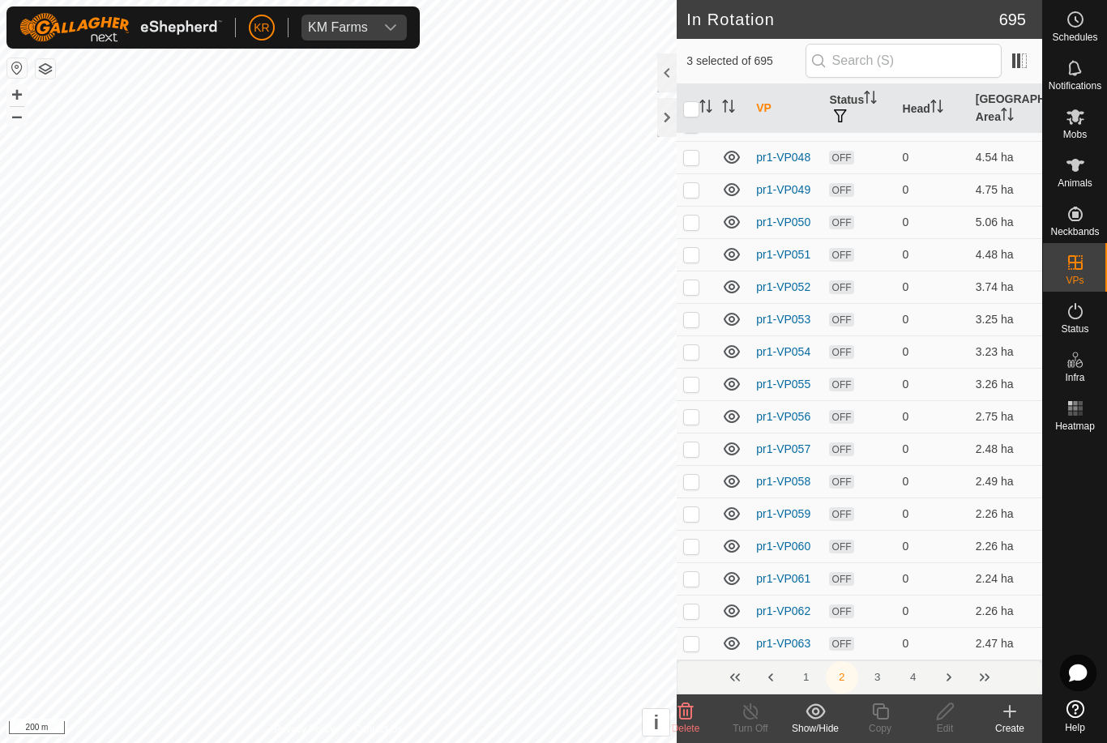
scroll to position [0, 0]
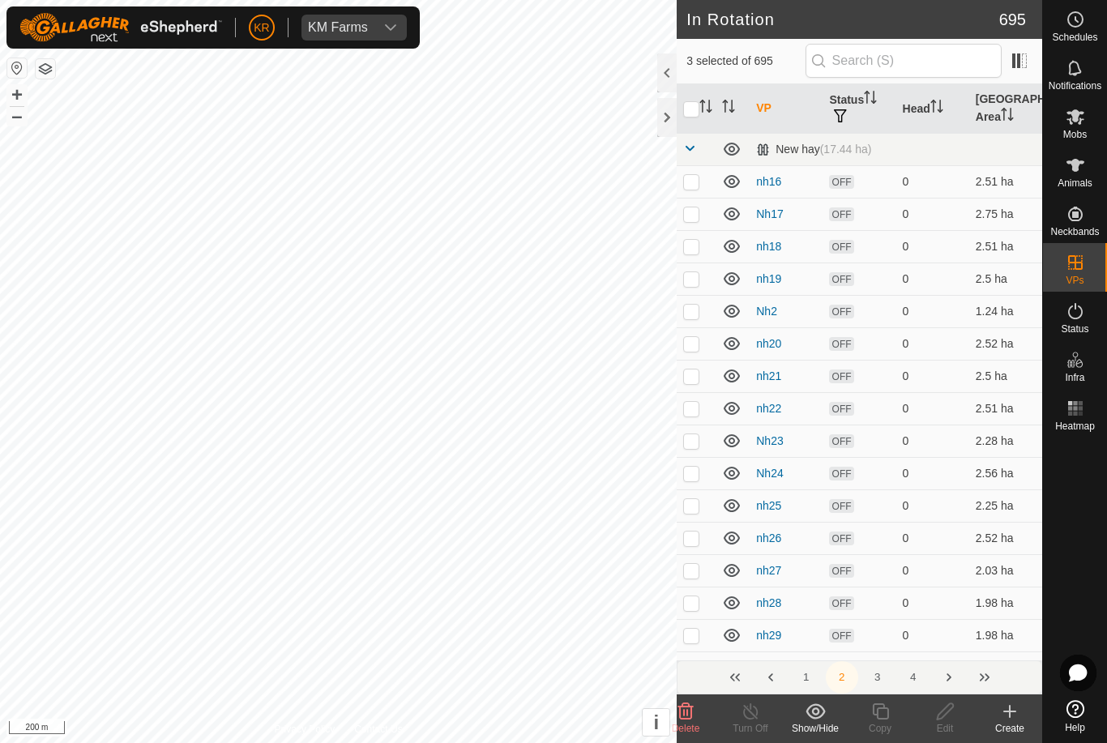
click at [846, 674] on button "2" at bounding box center [842, 678] width 32 height 32
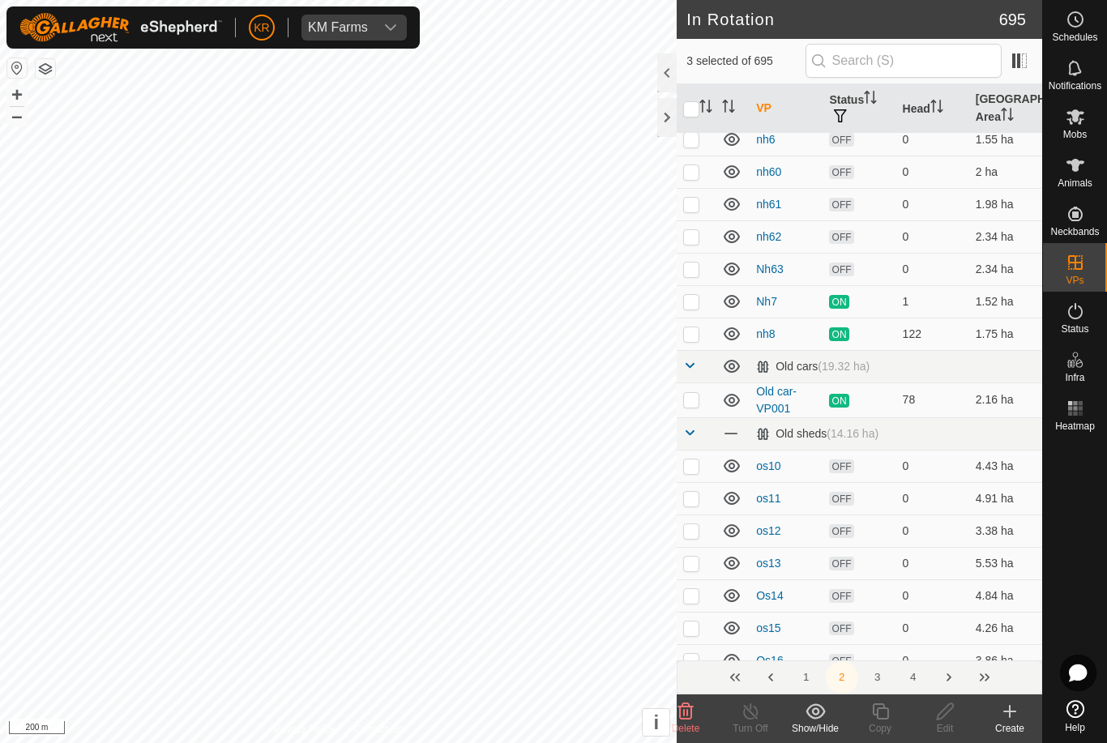
scroll to position [1503, 0]
click at [692, 400] on p-checkbox at bounding box center [691, 398] width 16 height 13
click at [699, 398] on p-checkbox at bounding box center [691, 398] width 16 height 13
checkbox input "false"
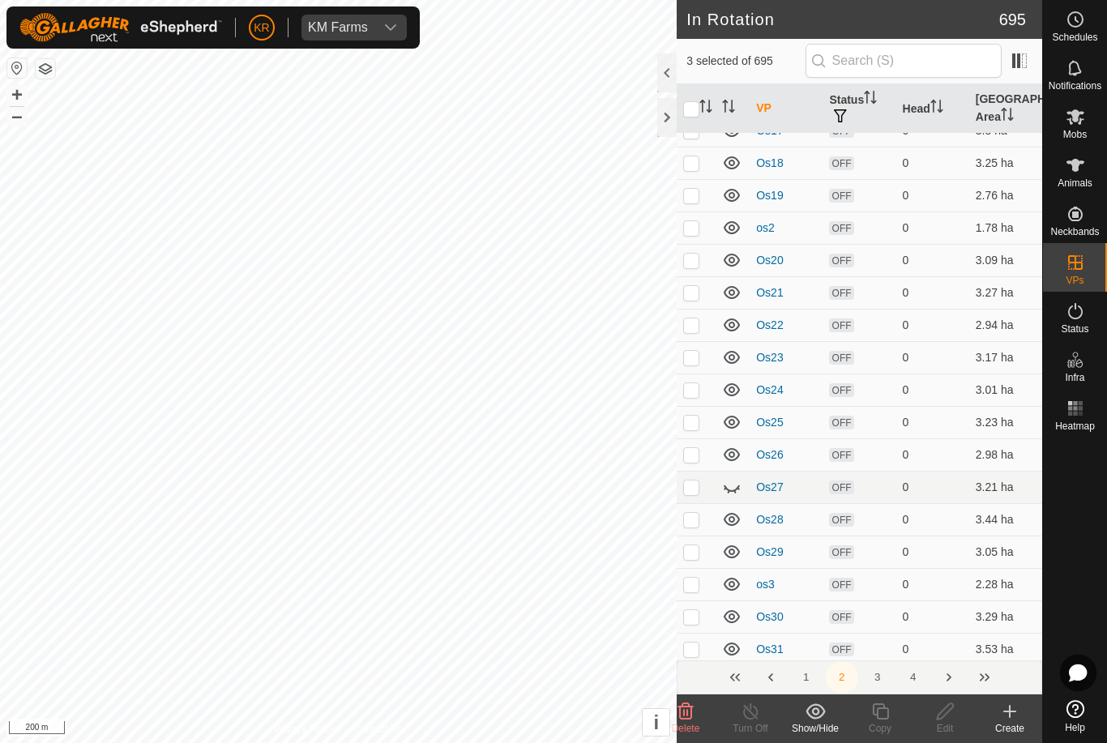
scroll to position [2071, 0]
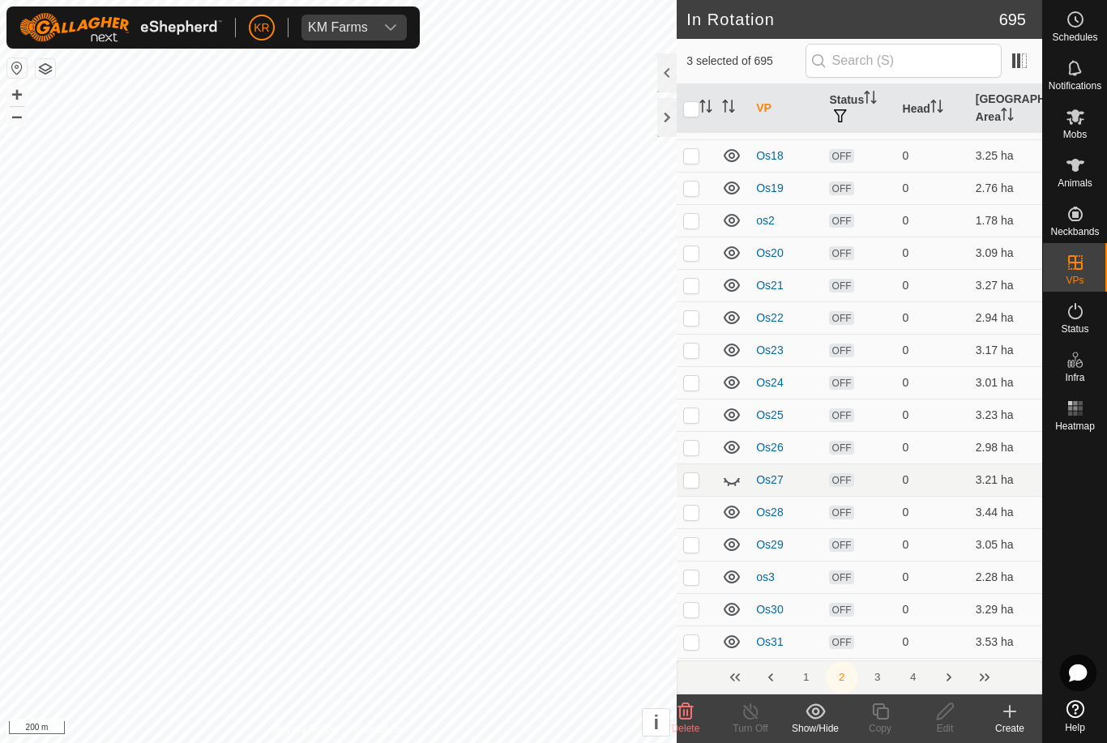
click at [741, 482] on icon at bounding box center [731, 479] width 19 height 19
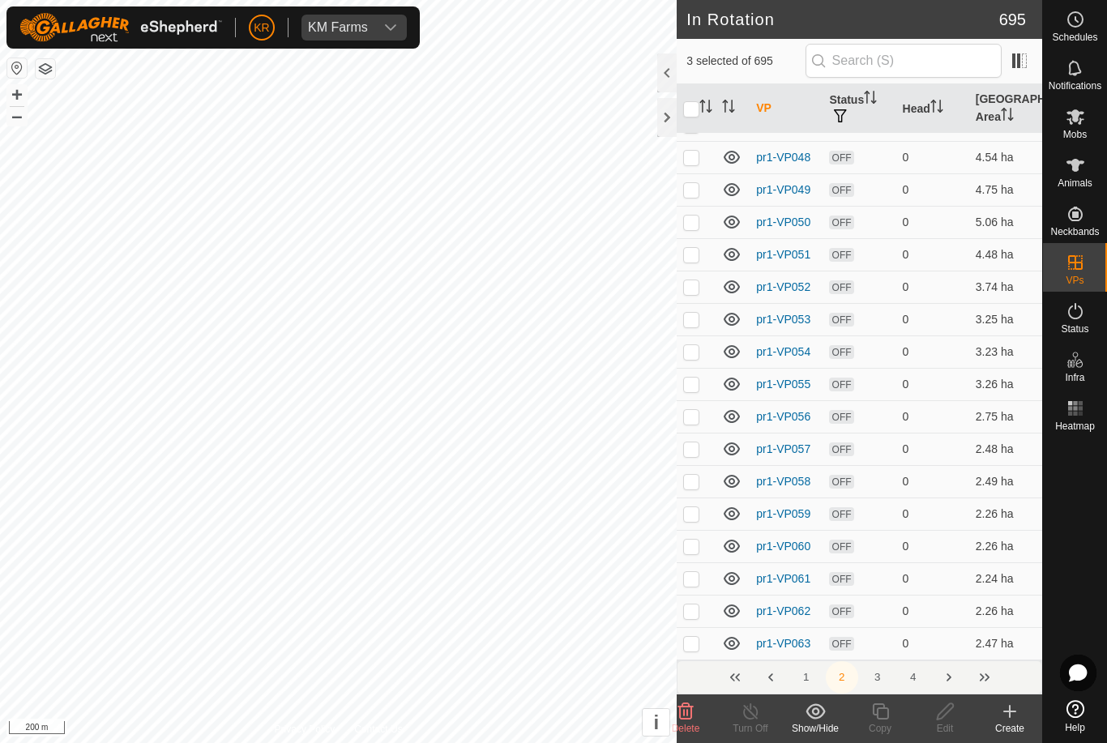
scroll to position [6209, 0]
click at [878, 680] on button "3" at bounding box center [878, 678] width 32 height 32
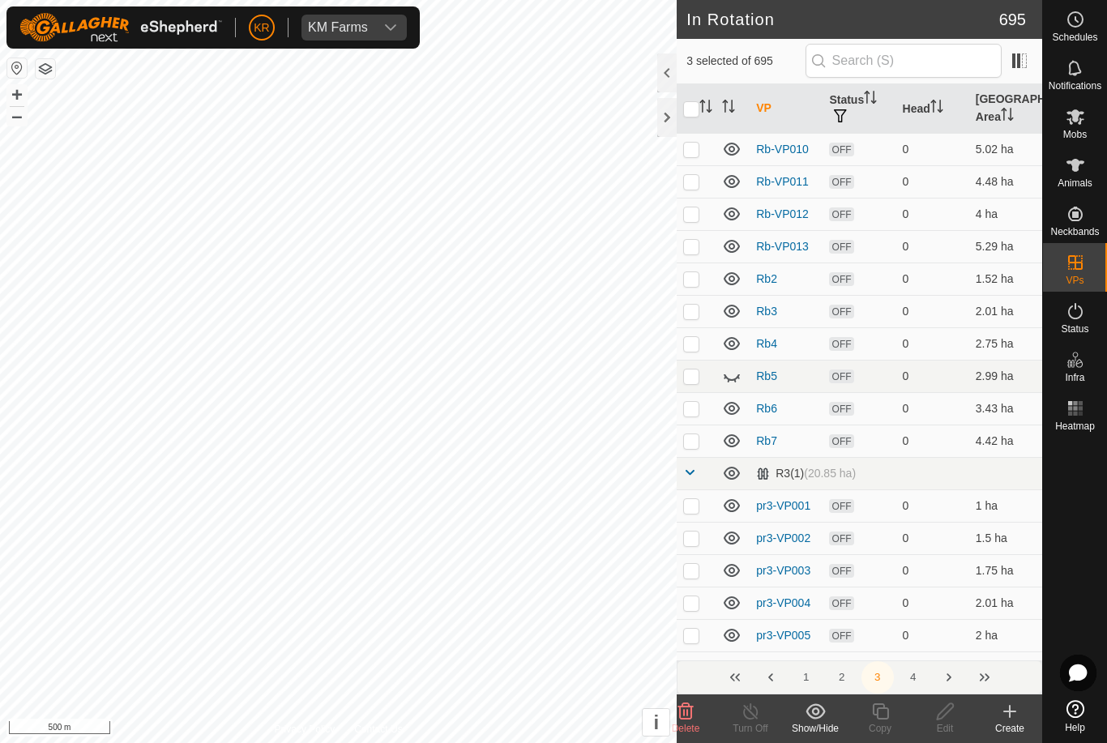
scroll to position [678, 0]
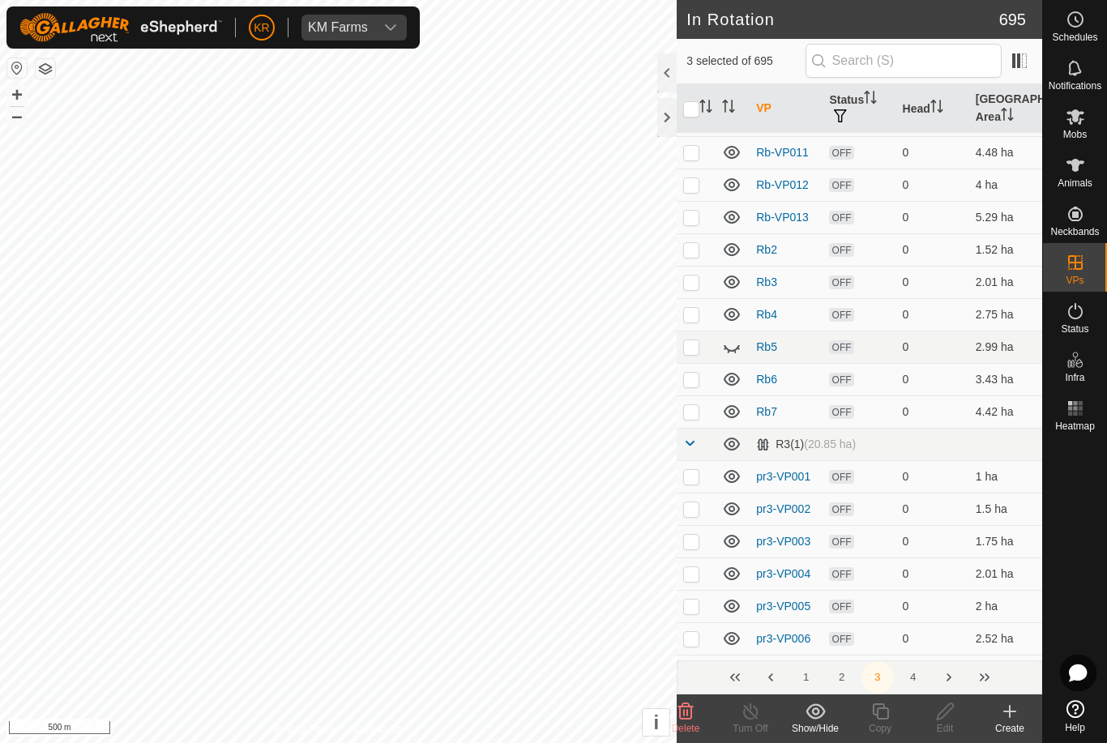
click at [735, 343] on icon at bounding box center [731, 346] width 19 height 19
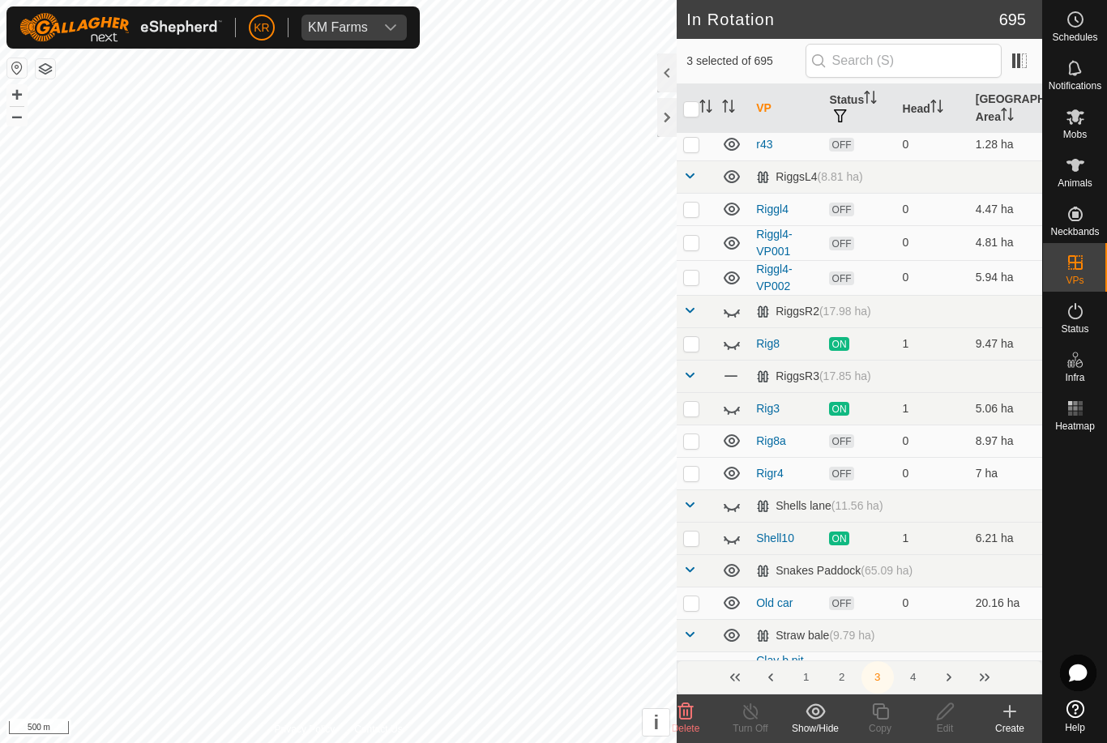
scroll to position [4383, 0]
click at [736, 313] on icon at bounding box center [732, 313] width 16 height 6
click at [735, 475] on icon at bounding box center [731, 473] width 19 height 19
click at [732, 448] on icon at bounding box center [731, 440] width 19 height 19
click at [731, 472] on icon at bounding box center [731, 473] width 19 height 19
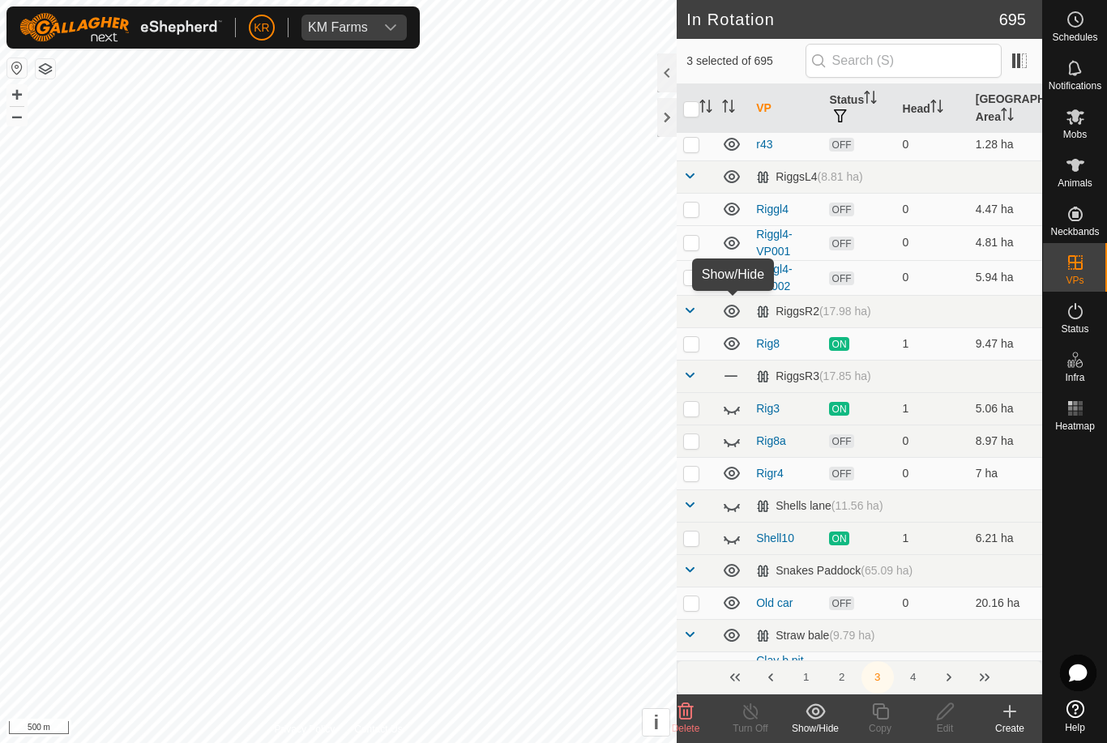
click at [735, 448] on icon at bounding box center [731, 440] width 19 height 19
click at [740, 399] on icon at bounding box center [731, 408] width 19 height 19
click at [736, 502] on icon at bounding box center [731, 505] width 19 height 19
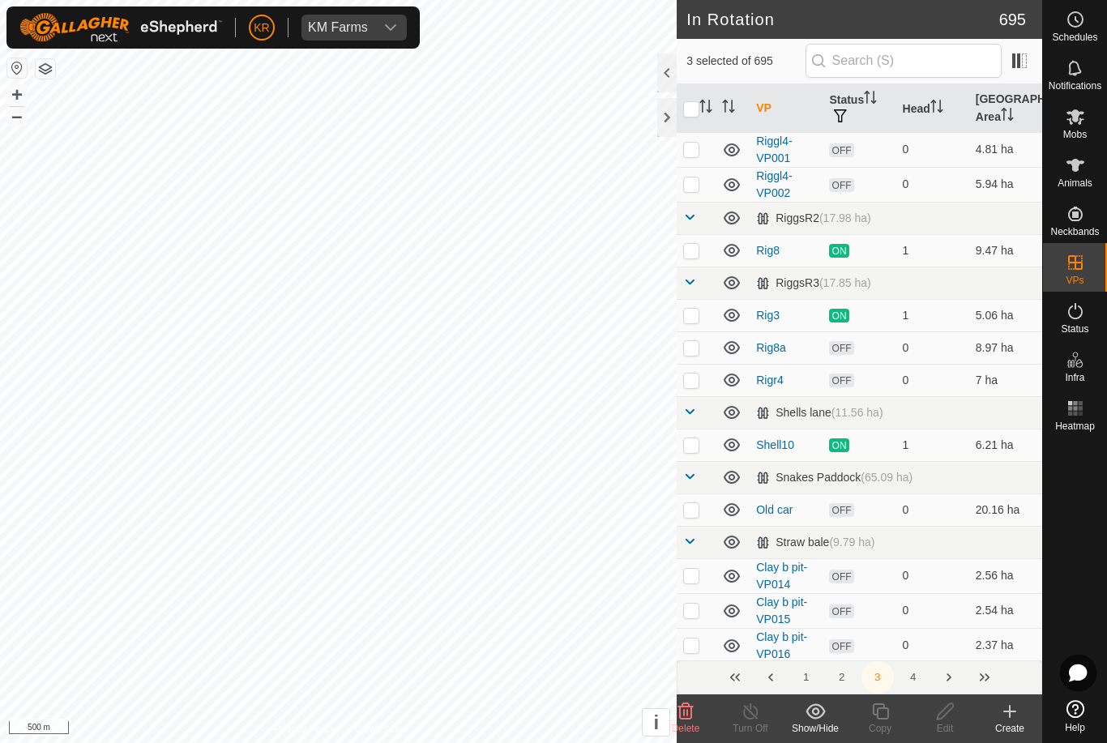
scroll to position [4470, 0]
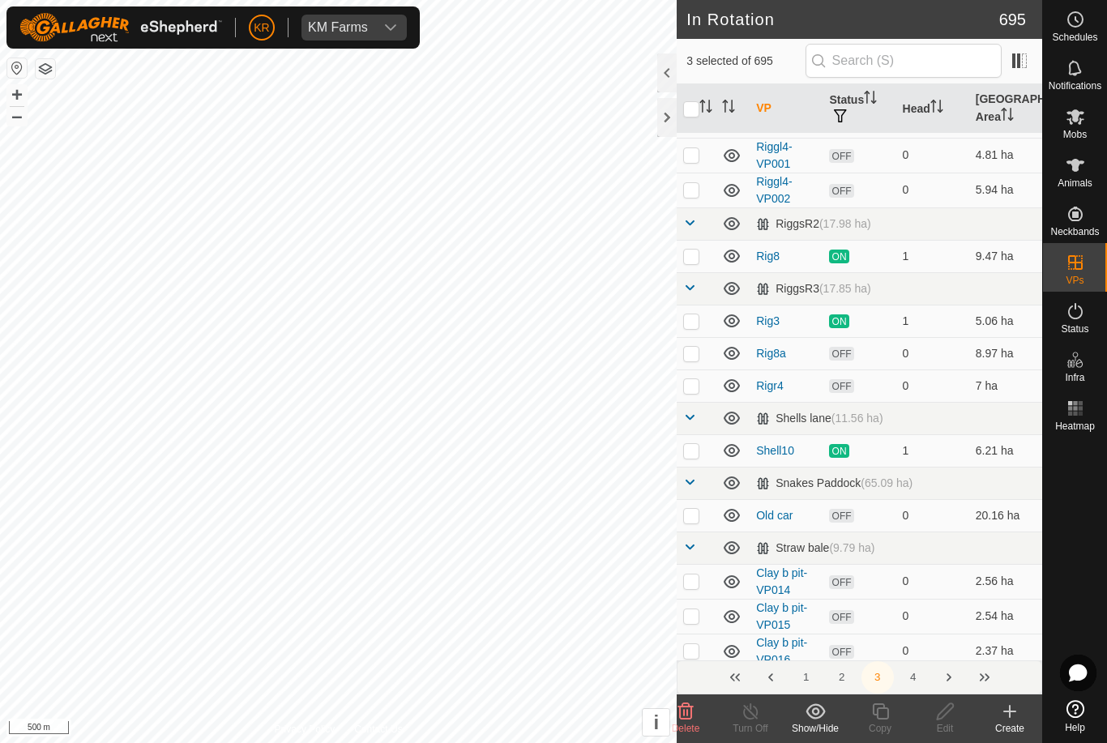
click at [698, 357] on p-checkbox at bounding box center [691, 353] width 16 height 13
checkbox input "true"
click at [700, 387] on td at bounding box center [696, 386] width 39 height 32
checkbox input "true"
click at [688, 520] on p-checkbox at bounding box center [691, 515] width 16 height 13
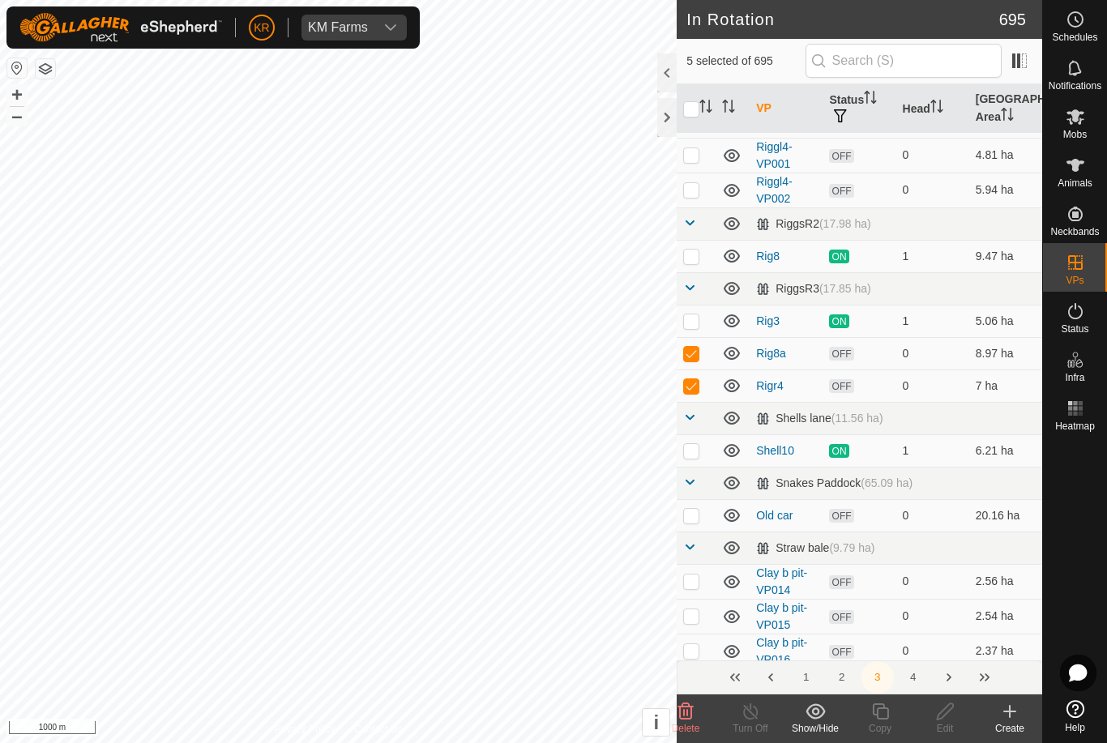
checkbox input "true"
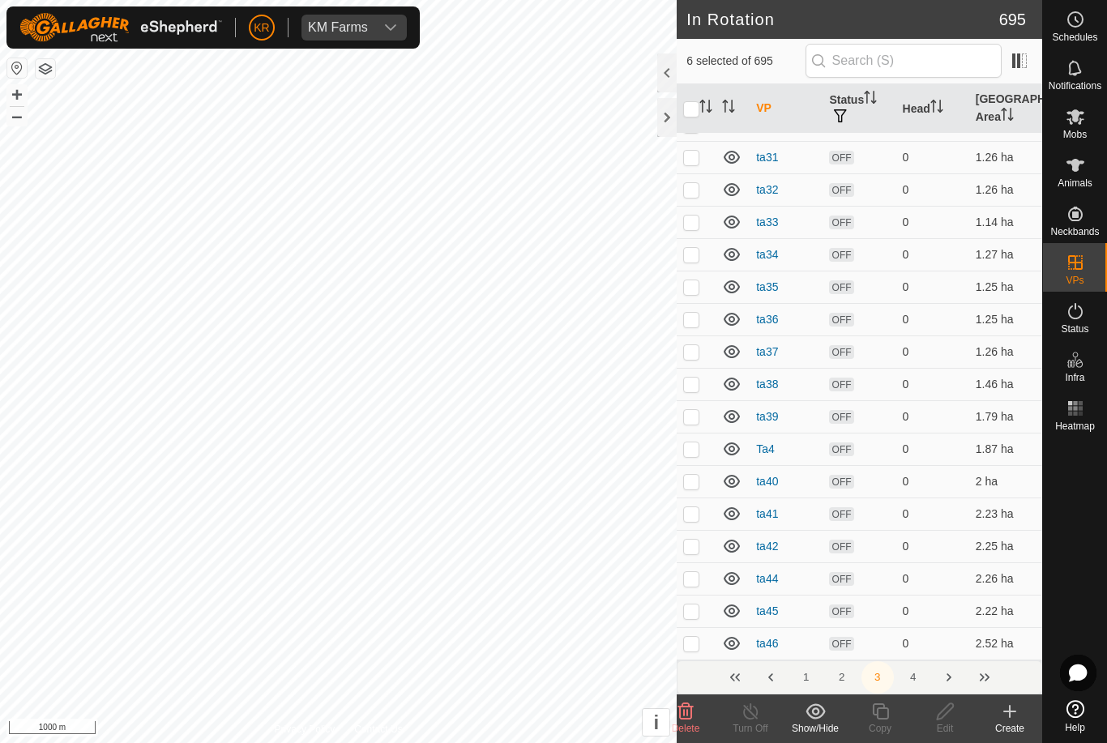
scroll to position [6366, 0]
click at [912, 676] on button "4" at bounding box center [913, 678] width 32 height 32
click at [690, 710] on icon at bounding box center [685, 711] width 19 height 19
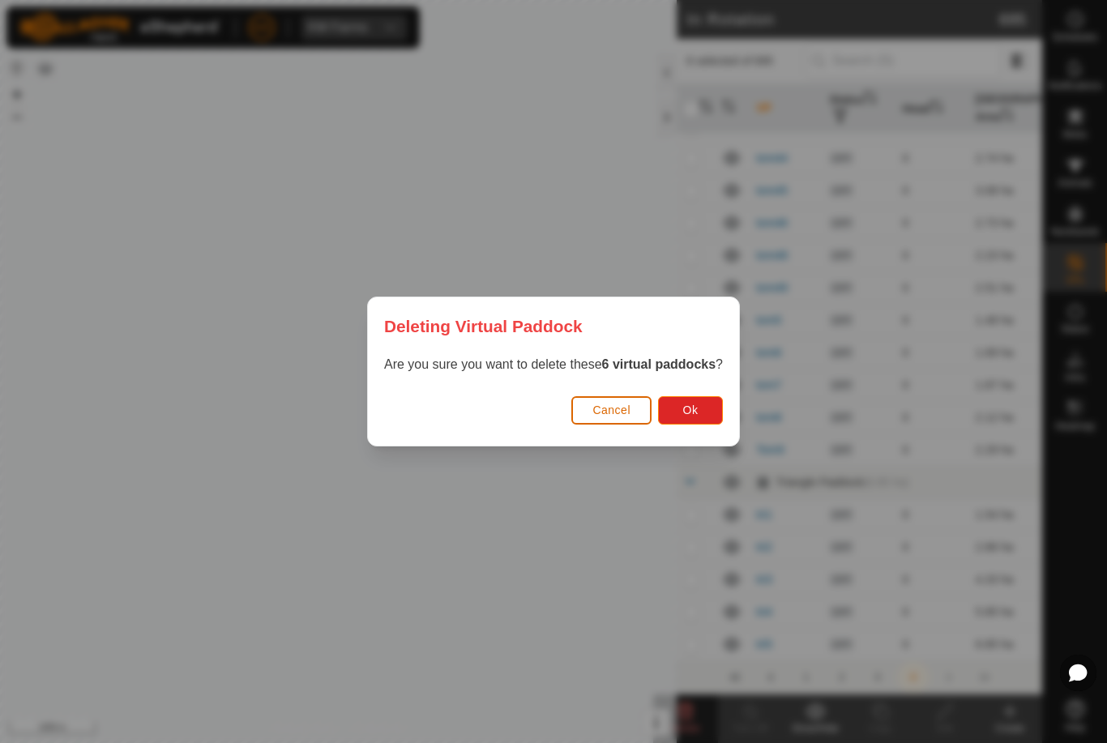
click at [699, 409] on span "Ok" at bounding box center [690, 410] width 15 height 13
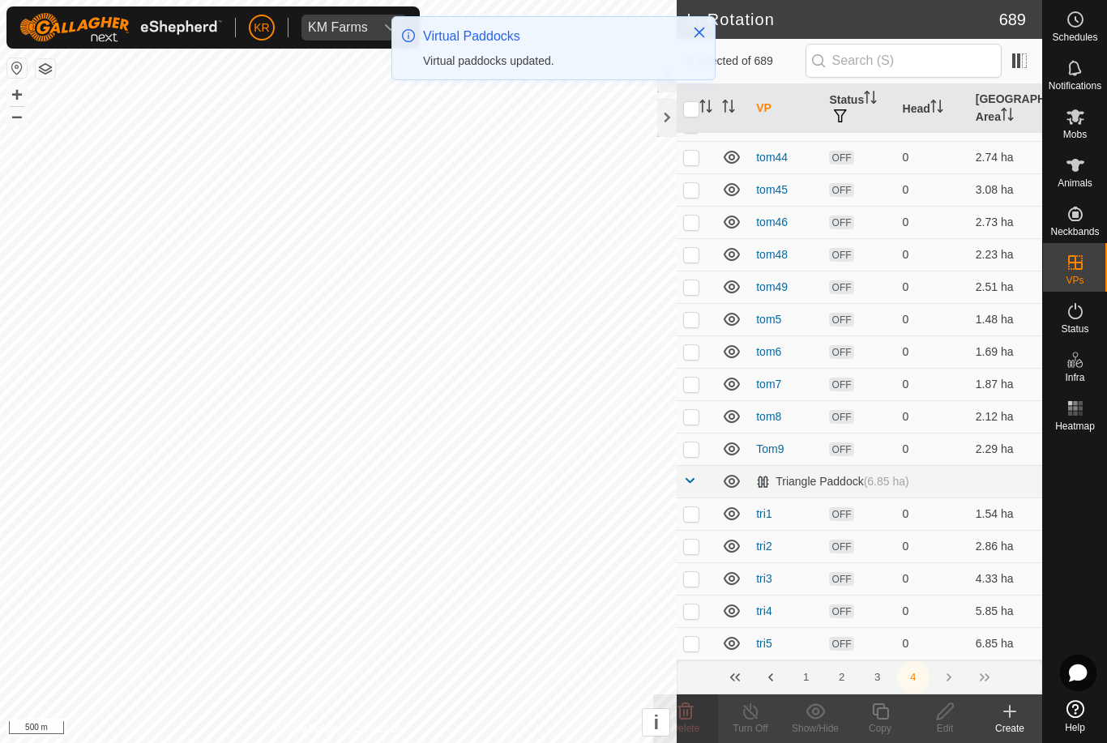
scroll to position [2488, 0]
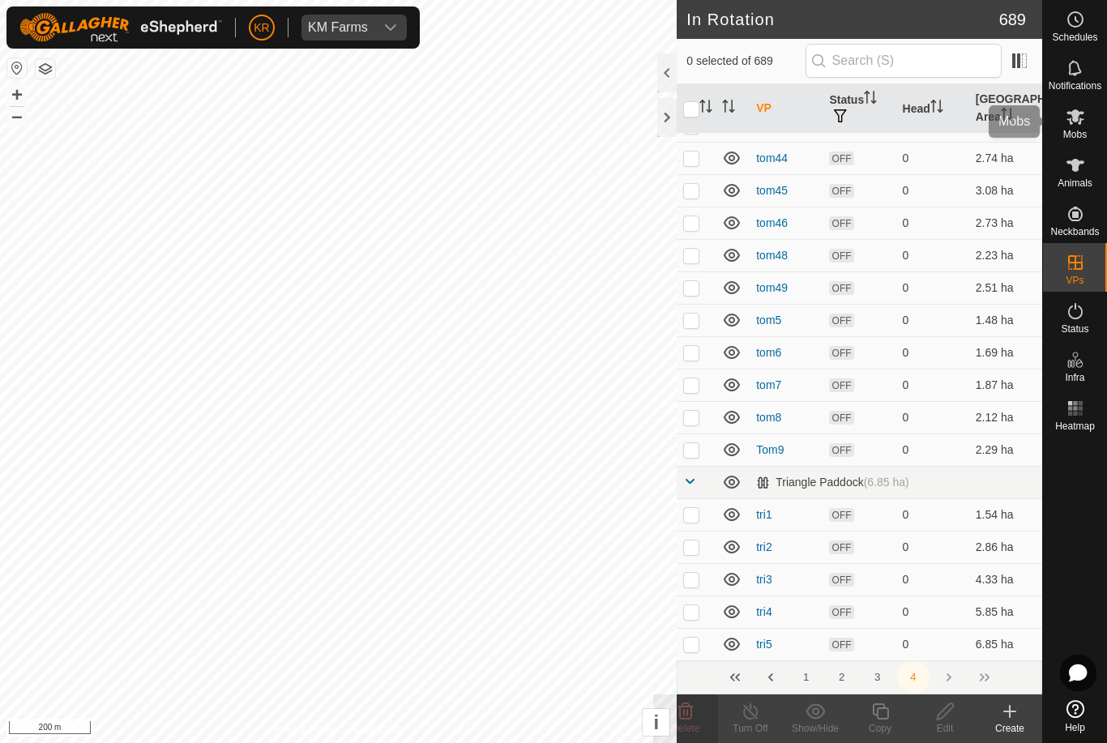
click at [1083, 119] on icon at bounding box center [1076, 116] width 18 height 15
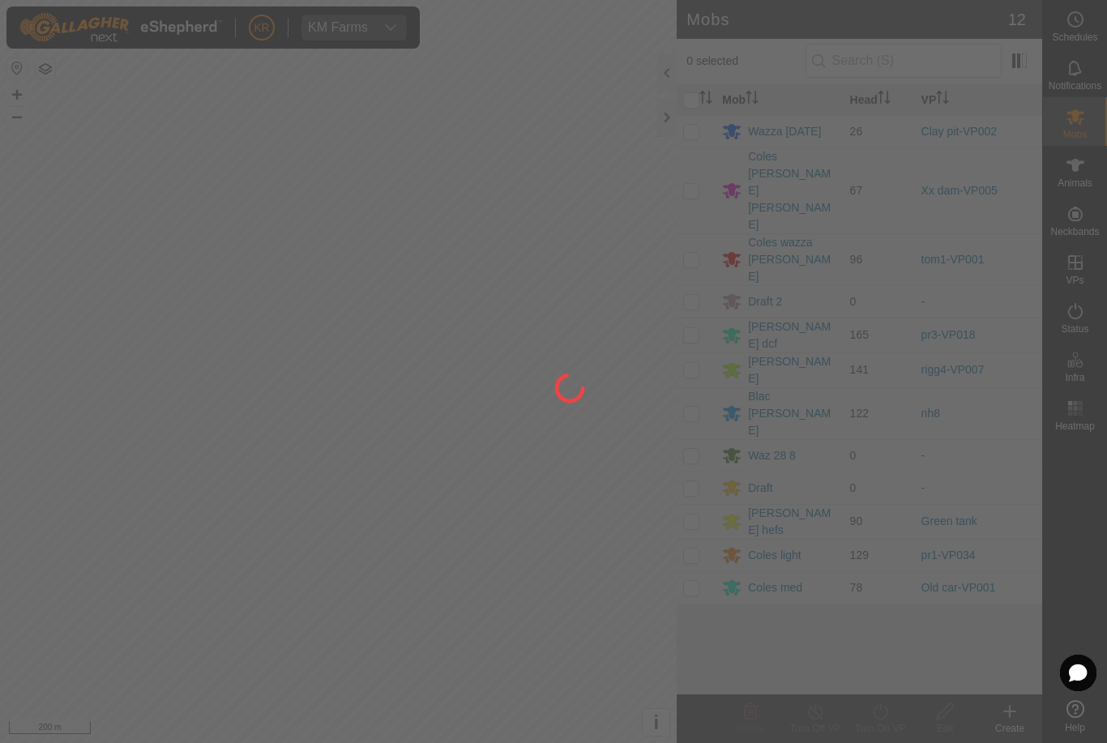
click at [697, 192] on div at bounding box center [553, 371] width 1107 height 743
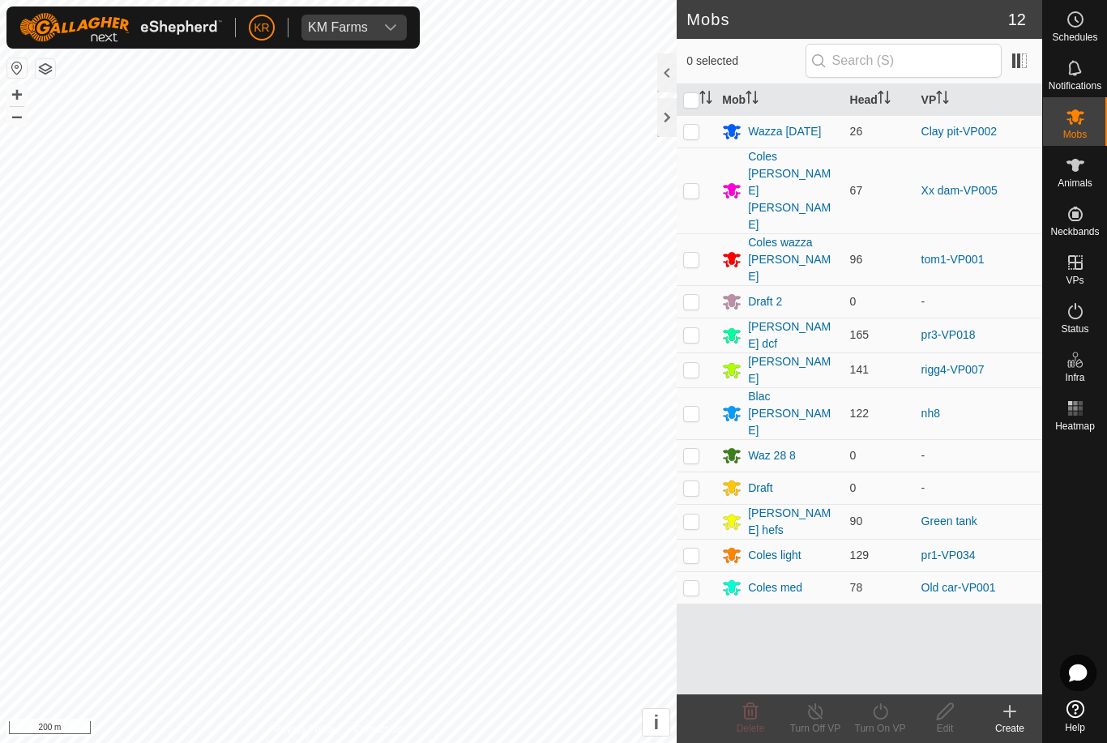
click at [688, 233] on td at bounding box center [696, 259] width 39 height 52
checkbox input "true"
click at [889, 718] on icon at bounding box center [881, 711] width 20 height 19
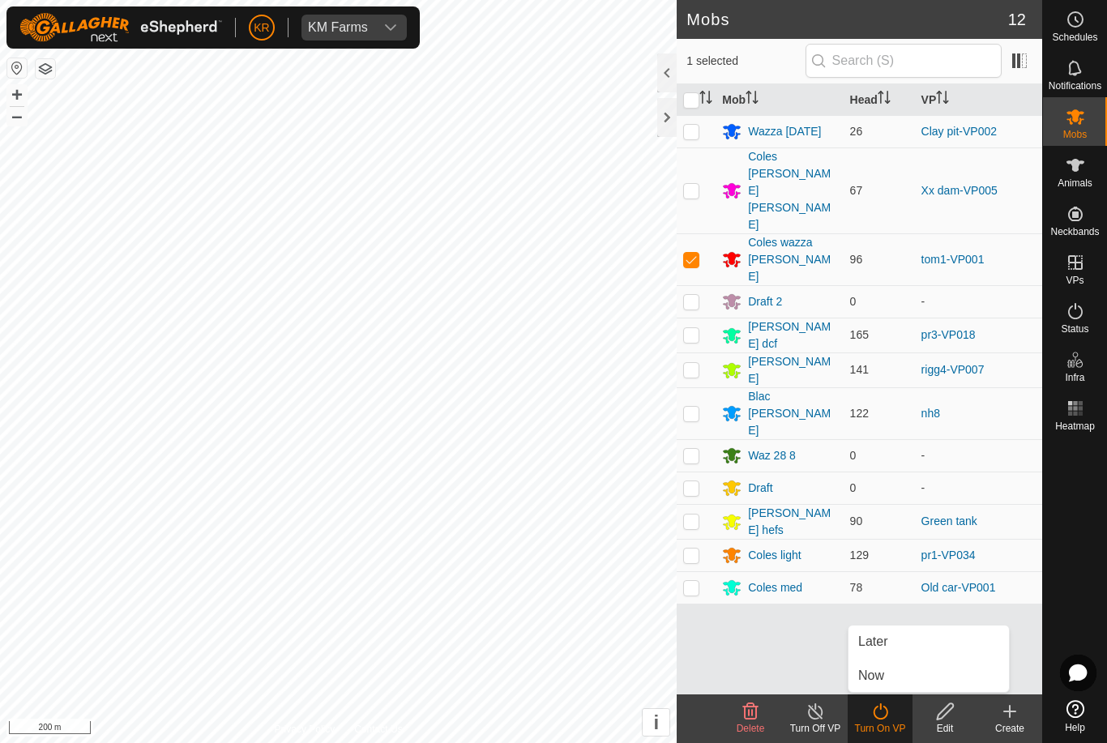
click at [911, 672] on link "Now" at bounding box center [929, 676] width 161 height 32
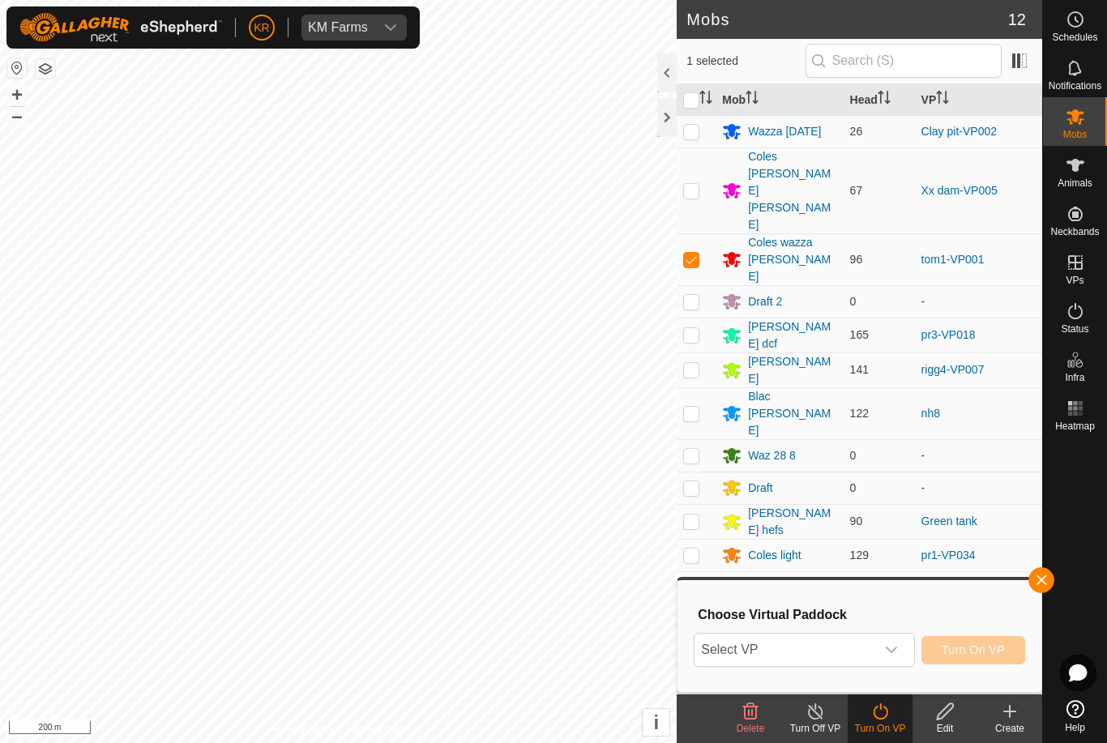
click at [872, 643] on span "Select VP" at bounding box center [785, 650] width 180 height 32
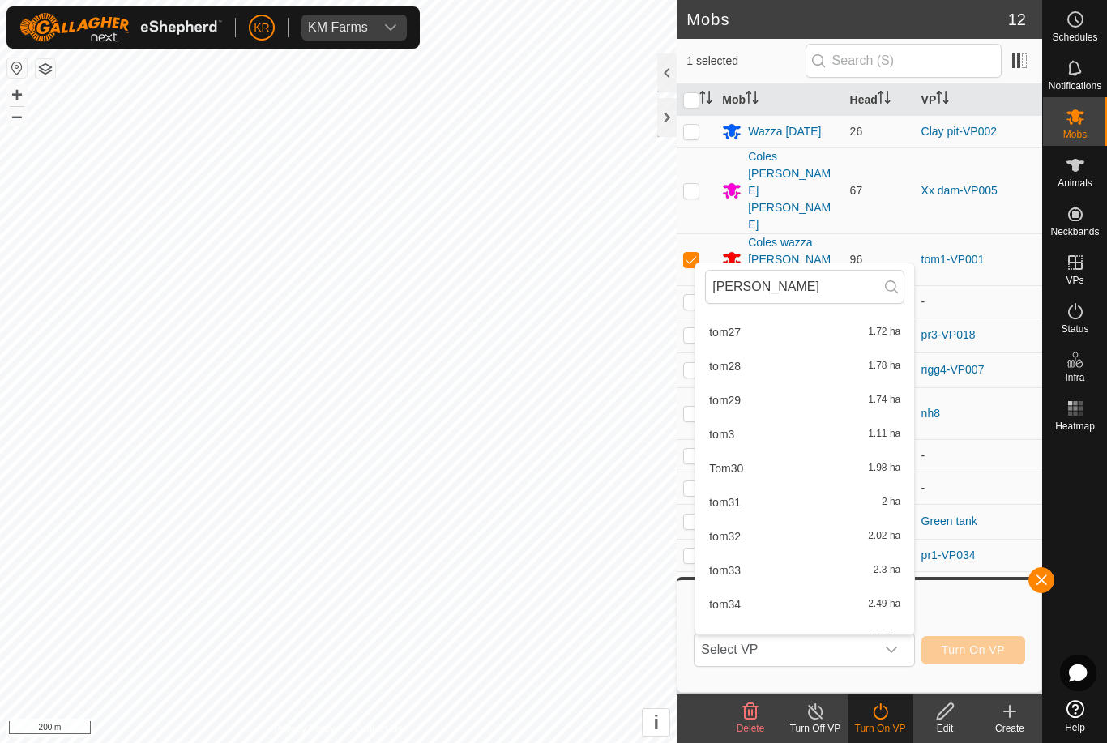
scroll to position [726, 0]
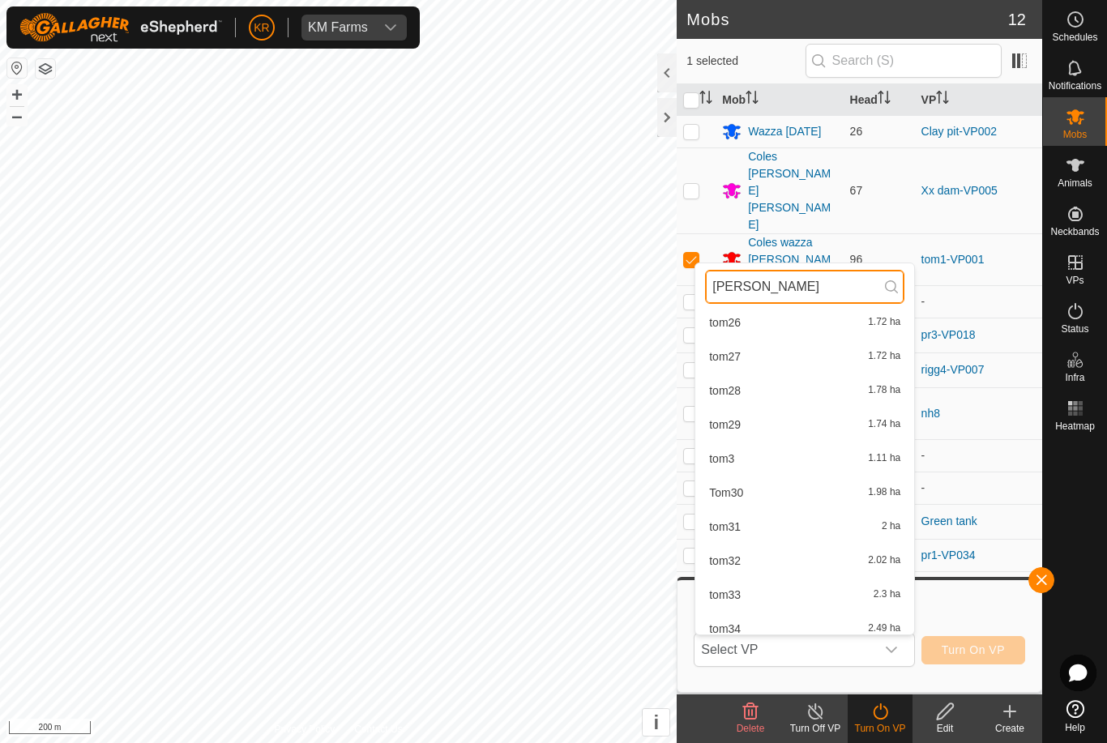
type input "[PERSON_NAME]"
click at [751, 459] on div "tom3 1.11 ha" at bounding box center [804, 458] width 199 height 19
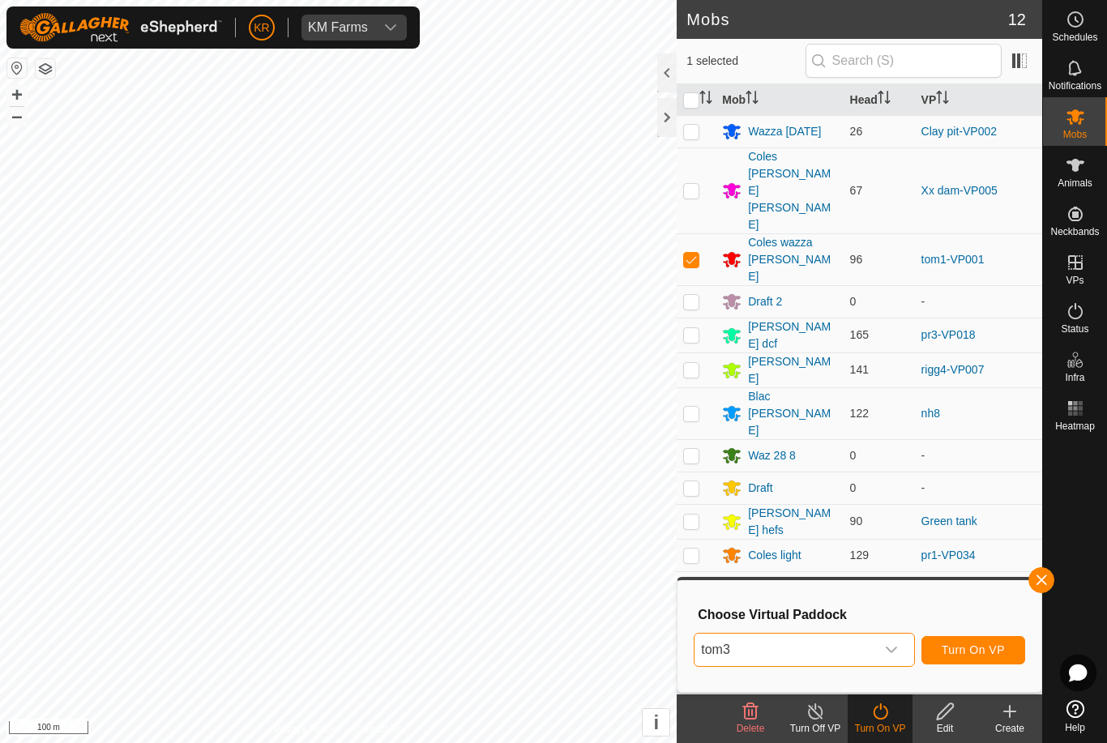
click at [871, 643] on span "tom3" at bounding box center [785, 650] width 180 height 32
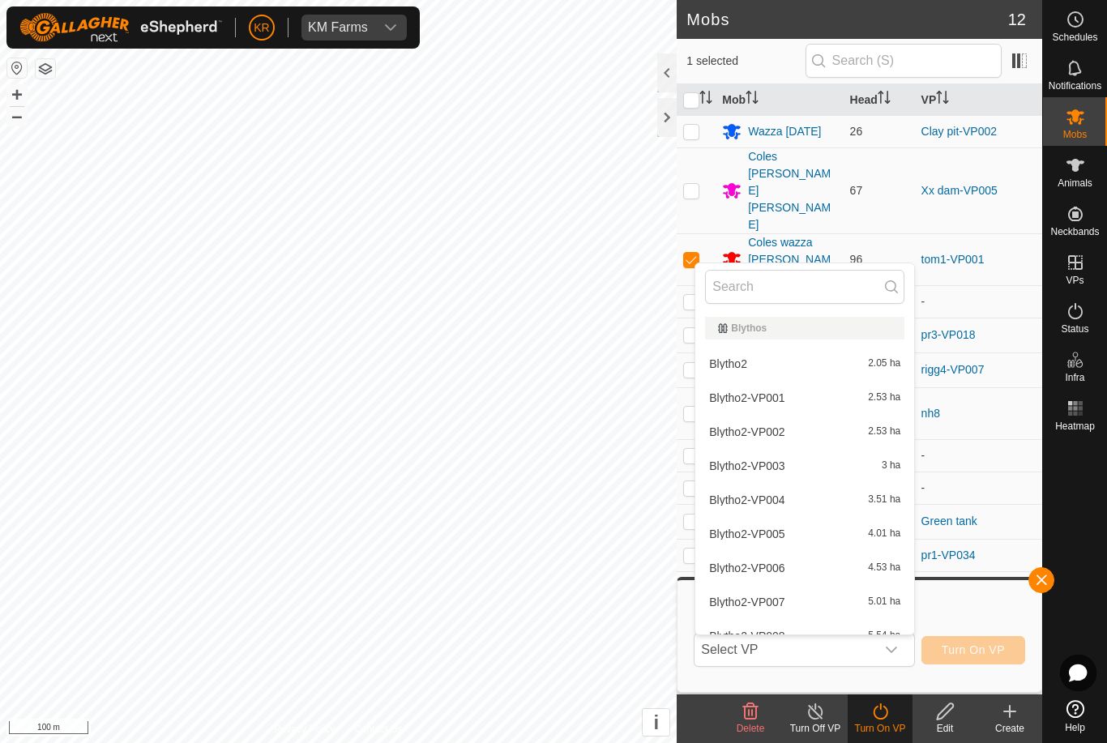
scroll to position [566, 0]
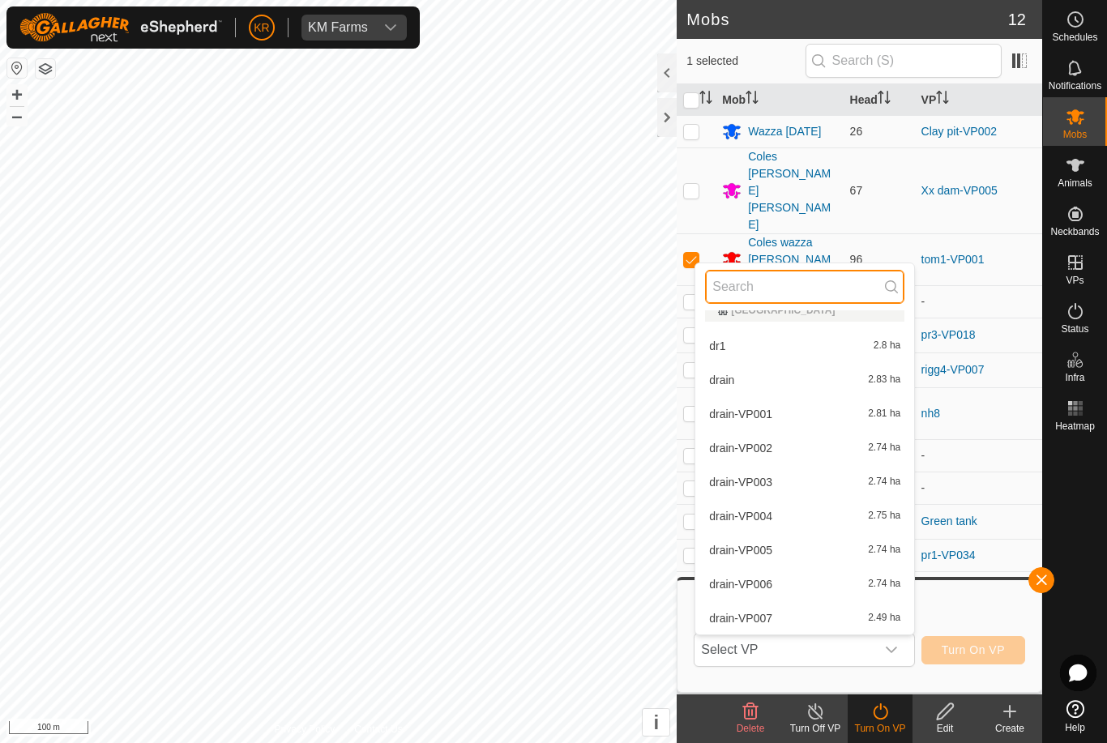
click at [807, 289] on input "text" at bounding box center [804, 287] width 199 height 34
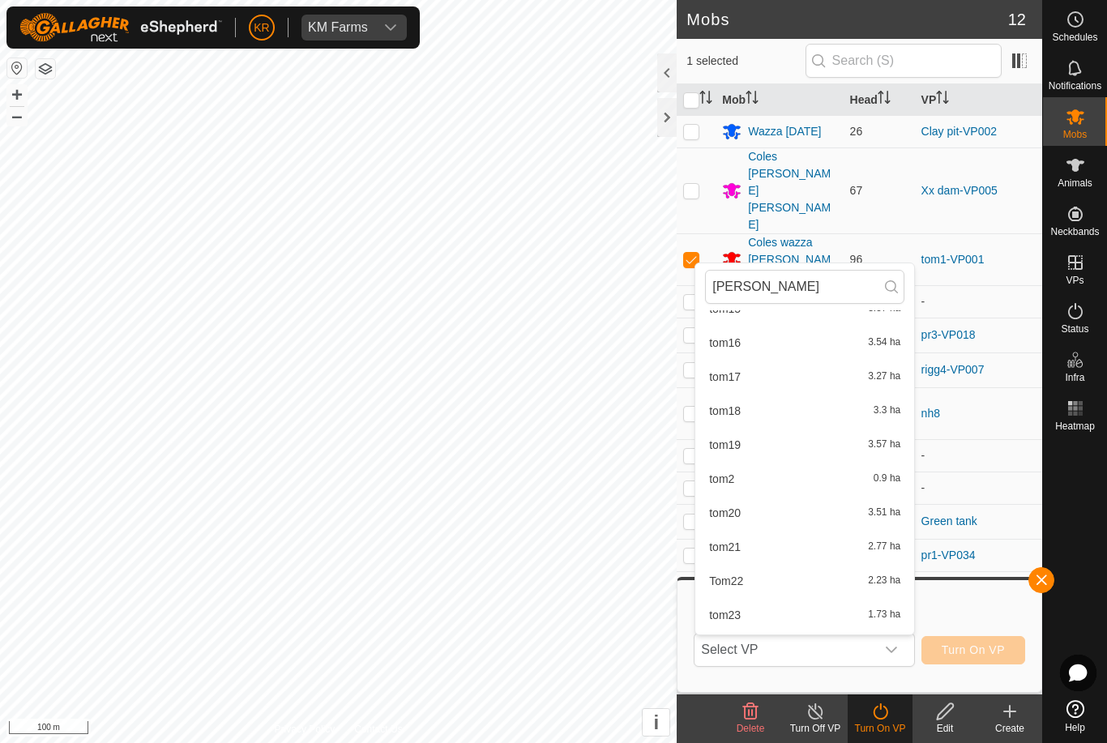
scroll to position [326, 0]
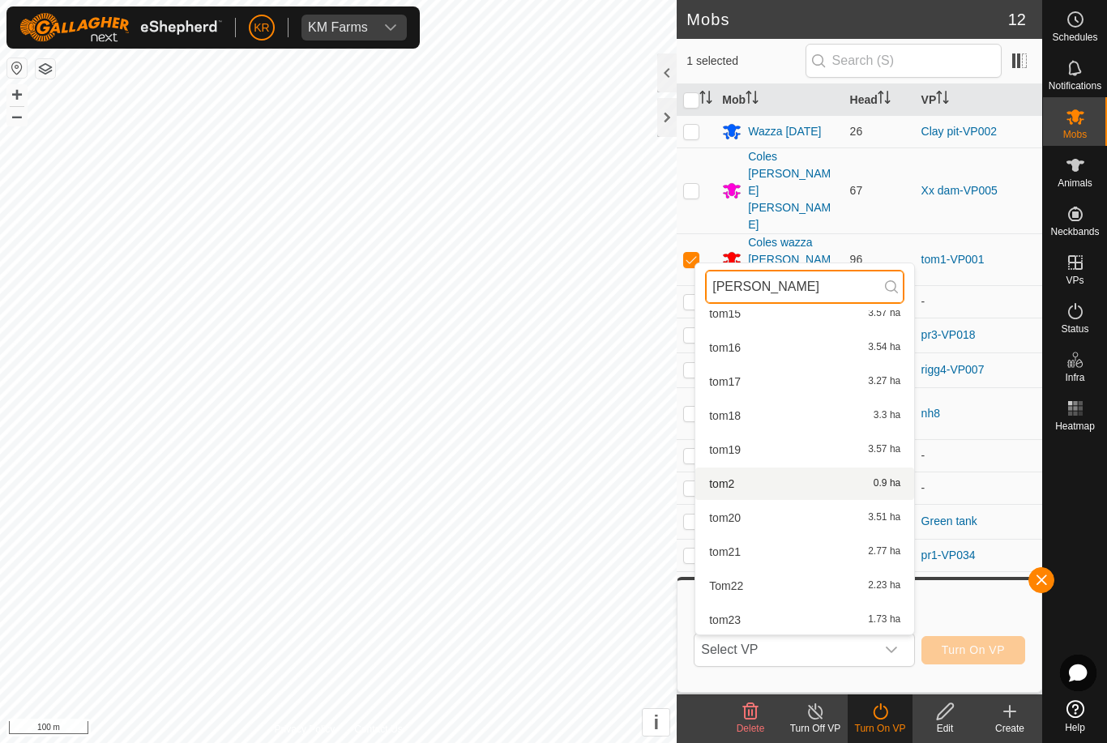
type input "[PERSON_NAME]"
click at [747, 480] on div "tom2 0.9 ha" at bounding box center [804, 483] width 199 height 19
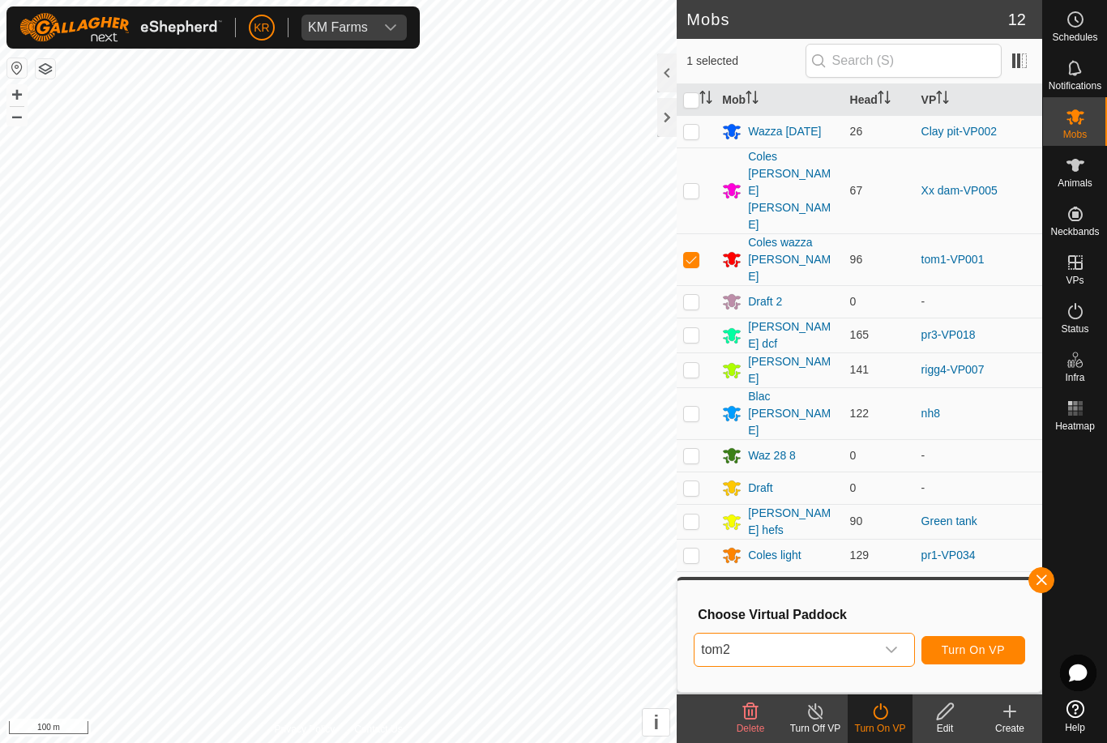
click at [973, 649] on span "Turn On VP" at bounding box center [973, 650] width 63 height 13
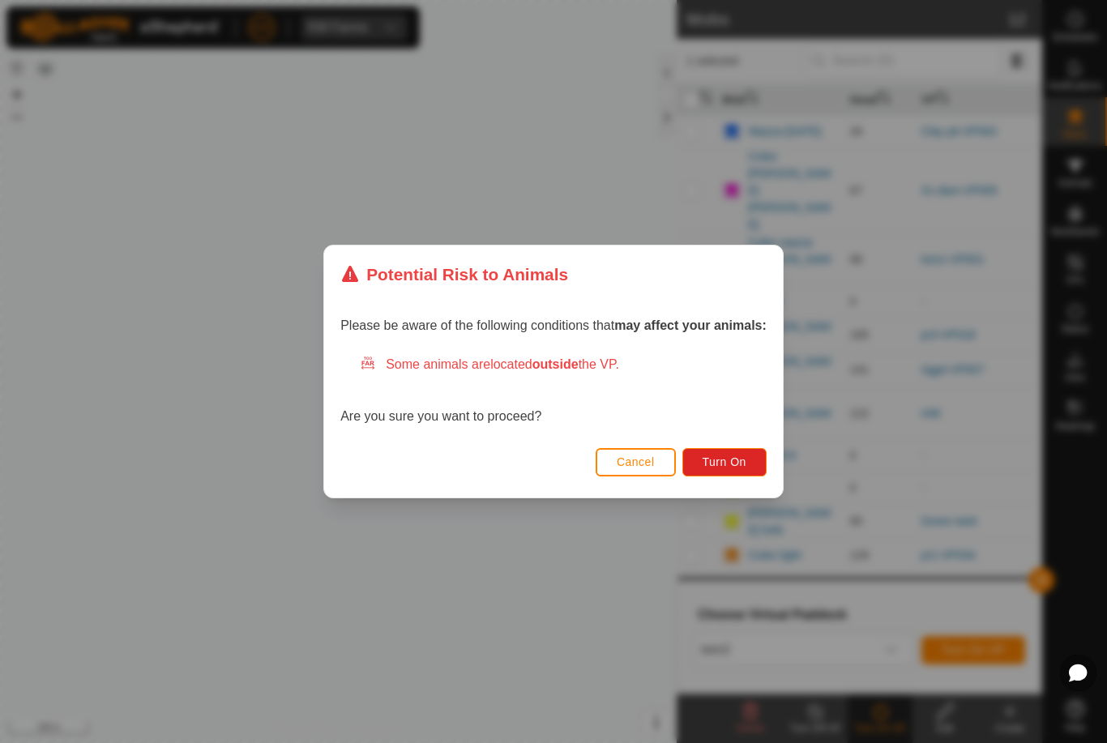
click at [718, 456] on span "Turn On" at bounding box center [725, 462] width 44 height 13
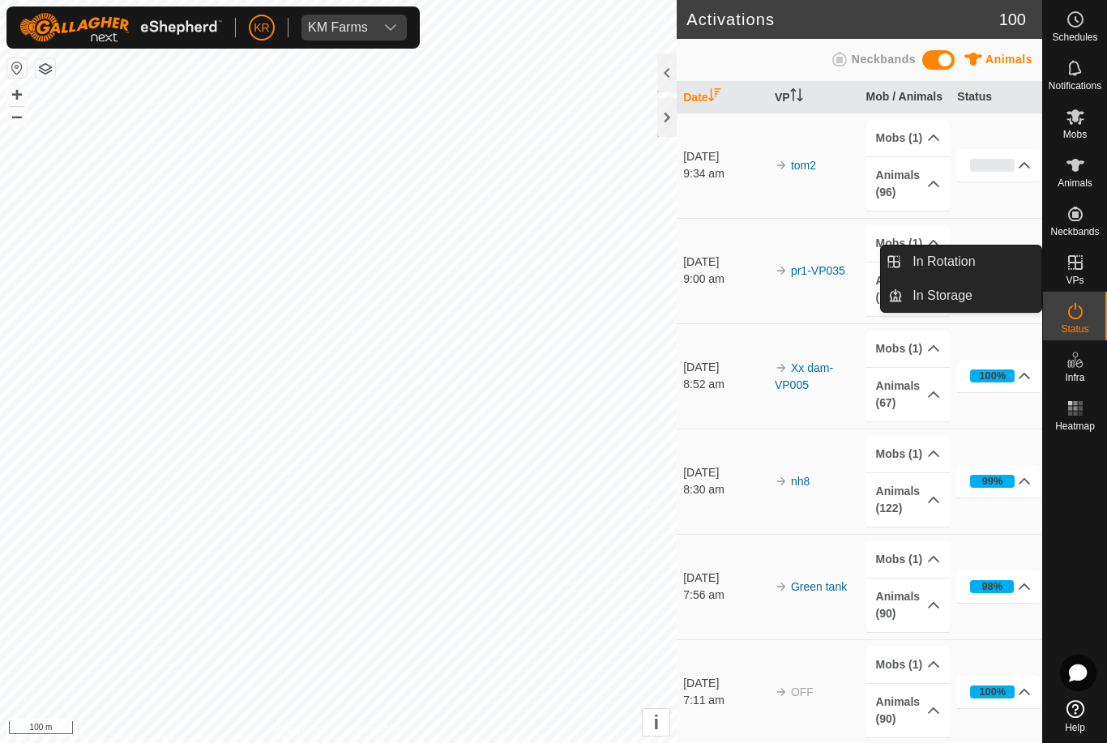
click at [969, 268] on span "In Rotation" at bounding box center [944, 261] width 62 height 19
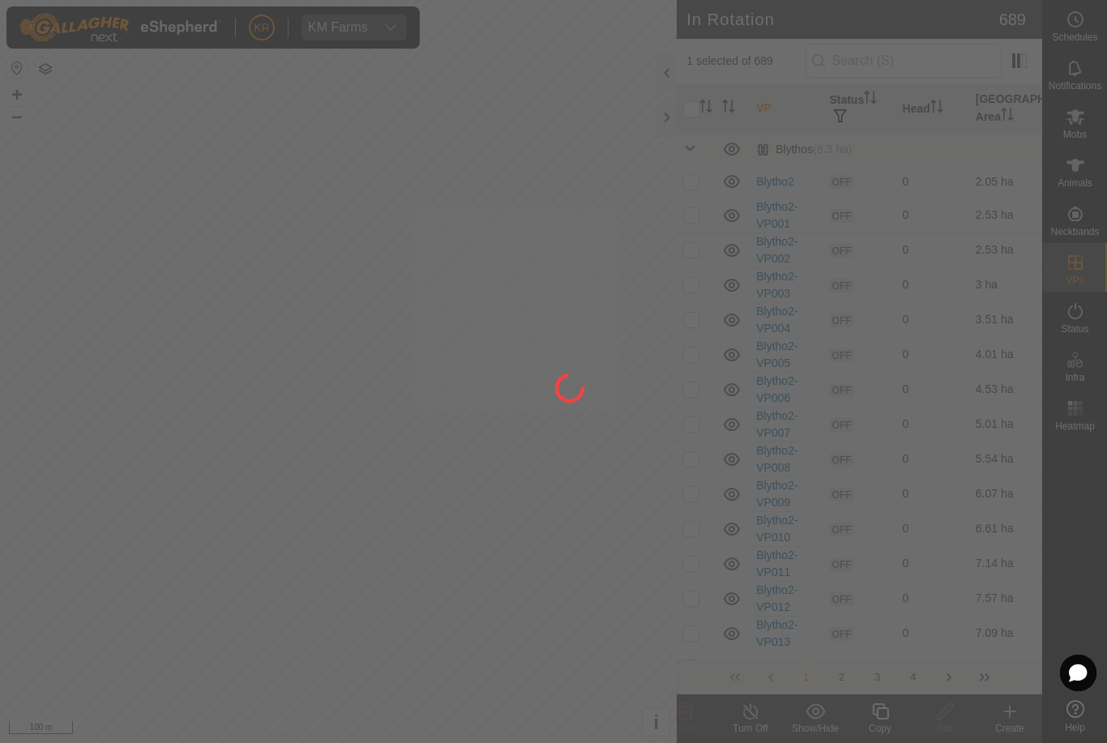
click at [959, 272] on div at bounding box center [553, 371] width 1107 height 743
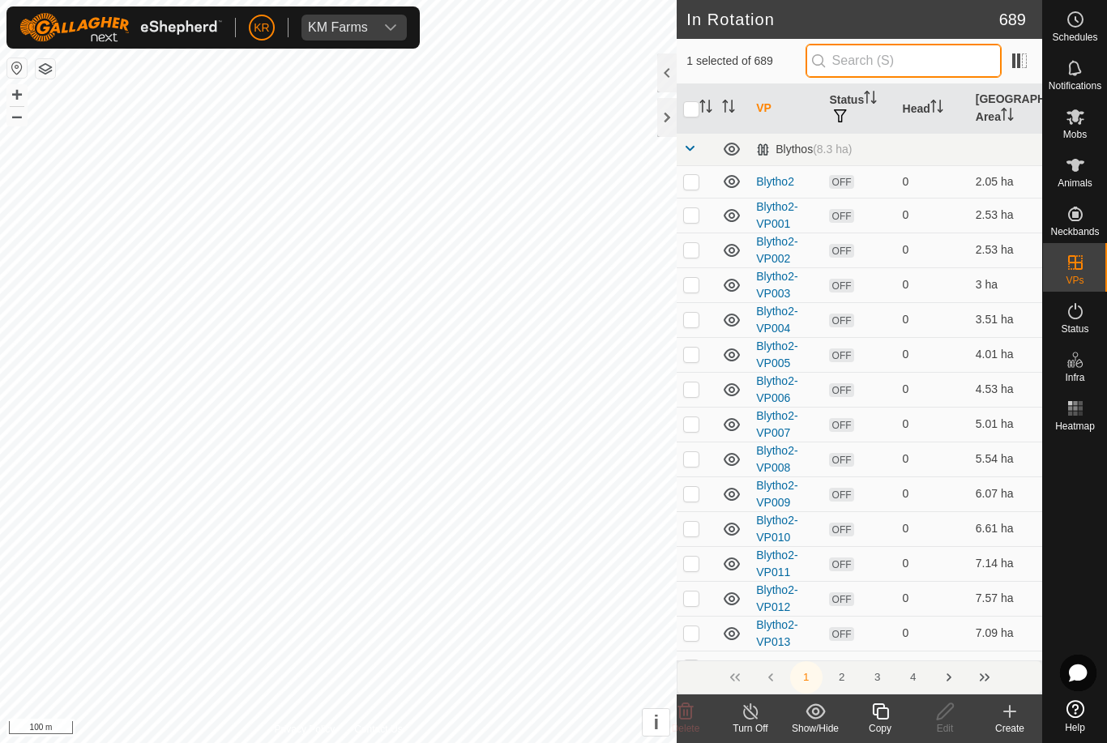
click at [934, 62] on input "text" at bounding box center [904, 61] width 196 height 34
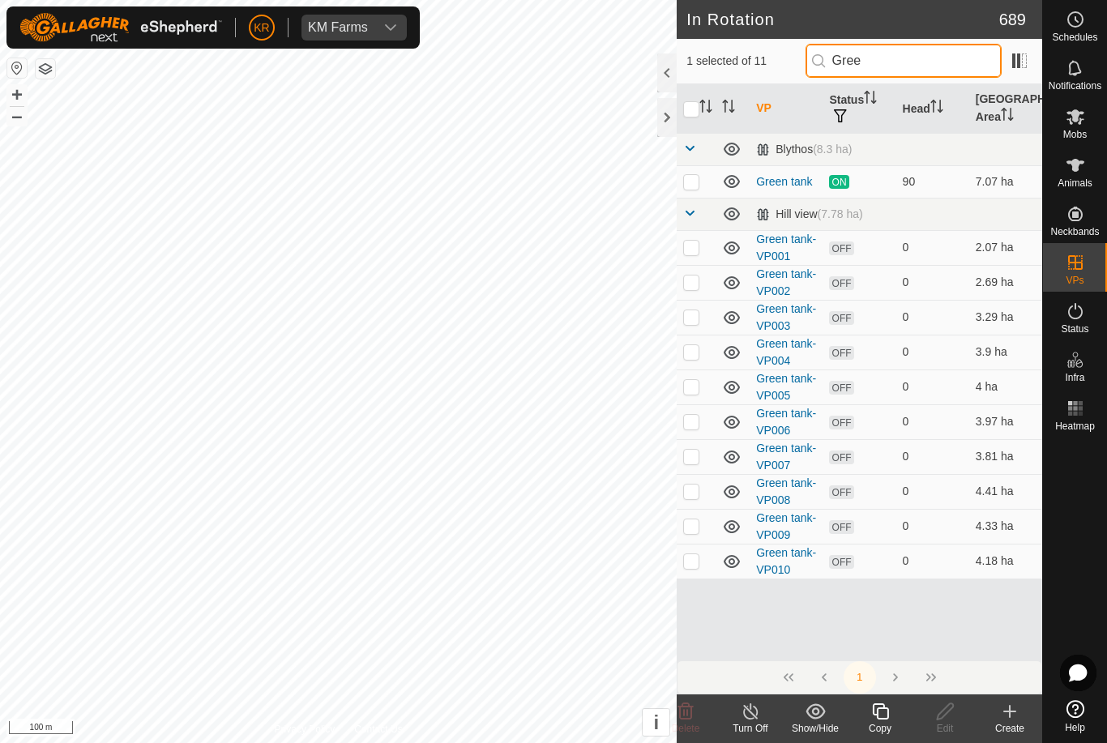
type input "Gree"
click at [691, 246] on p-checkbox at bounding box center [691, 247] width 16 height 13
checkbox input "true"
click at [1077, 121] on icon at bounding box center [1076, 116] width 18 height 15
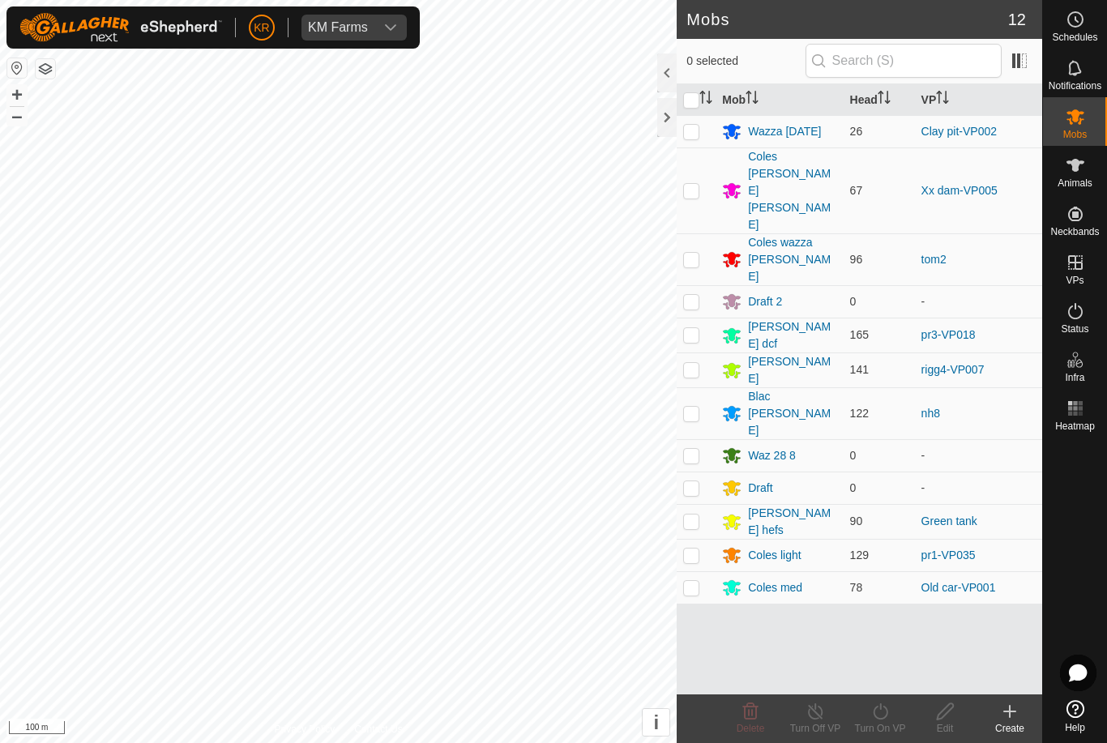
click at [691, 515] on p-checkbox at bounding box center [691, 521] width 16 height 13
checkbox input "true"
click at [880, 724] on div "Turn On VP" at bounding box center [880, 729] width 65 height 15
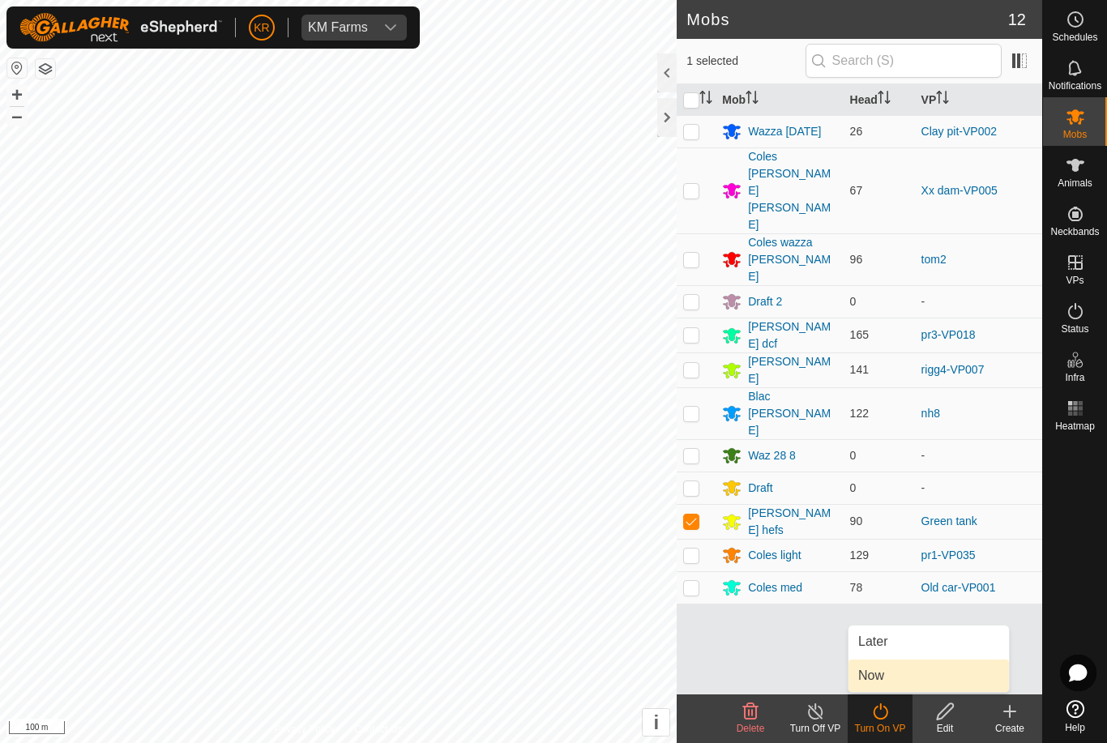
click at [893, 676] on link "Now" at bounding box center [929, 676] width 161 height 32
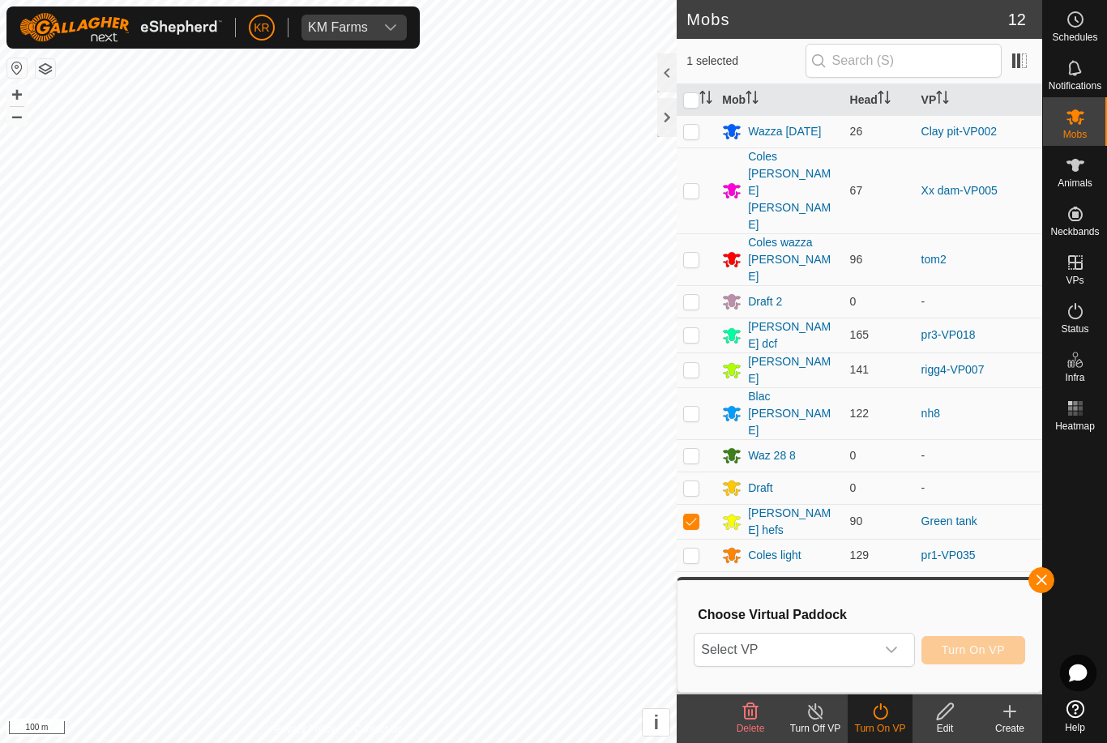
click at [829, 658] on span "Select VP" at bounding box center [785, 650] width 180 height 32
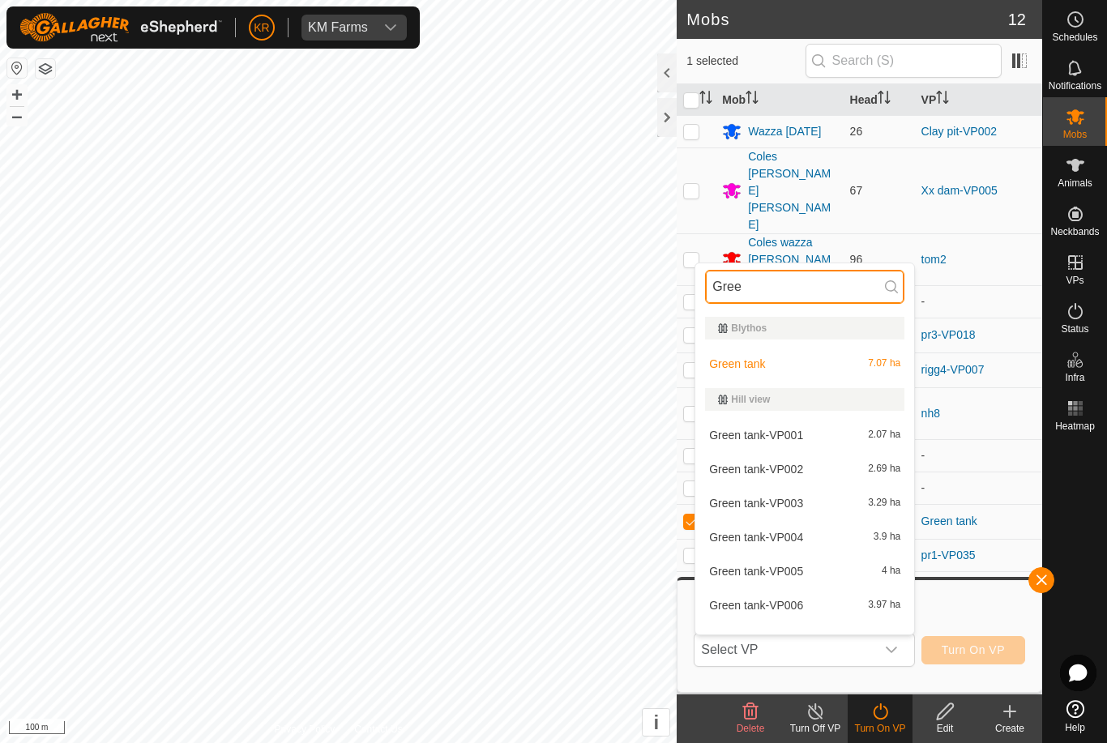
type input "Gree"
click at [797, 436] on span "Green tank-VP001" at bounding box center [756, 435] width 94 height 11
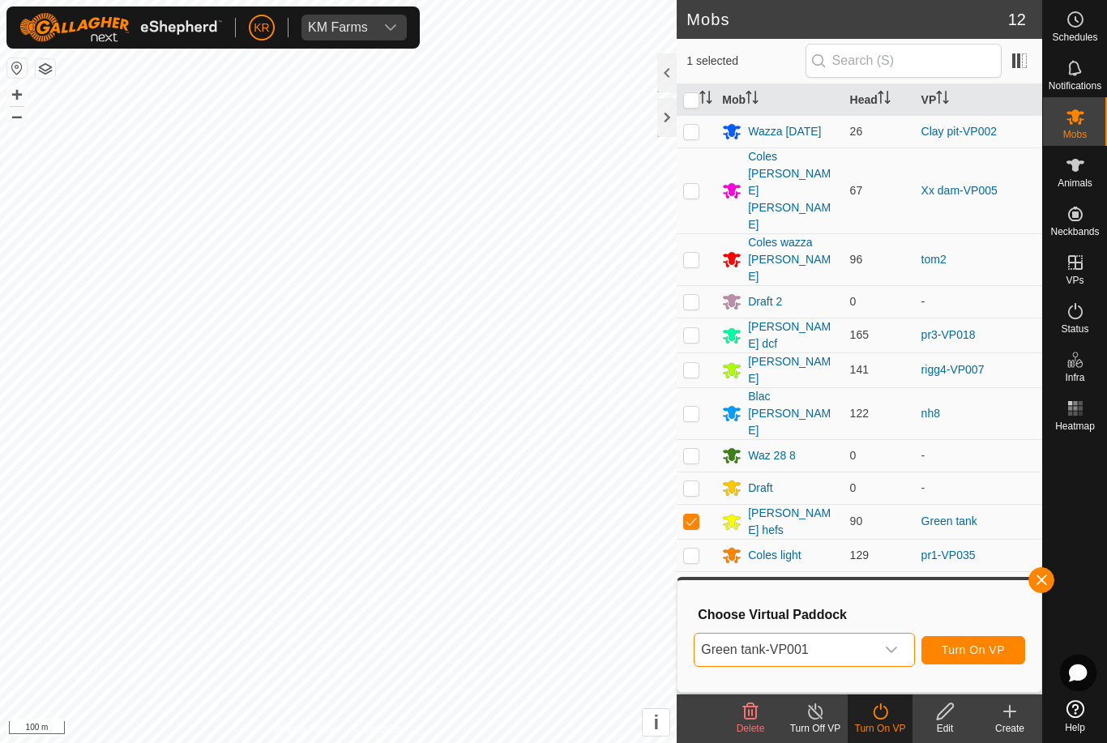
click at [987, 649] on span "Turn On VP" at bounding box center [973, 650] width 63 height 13
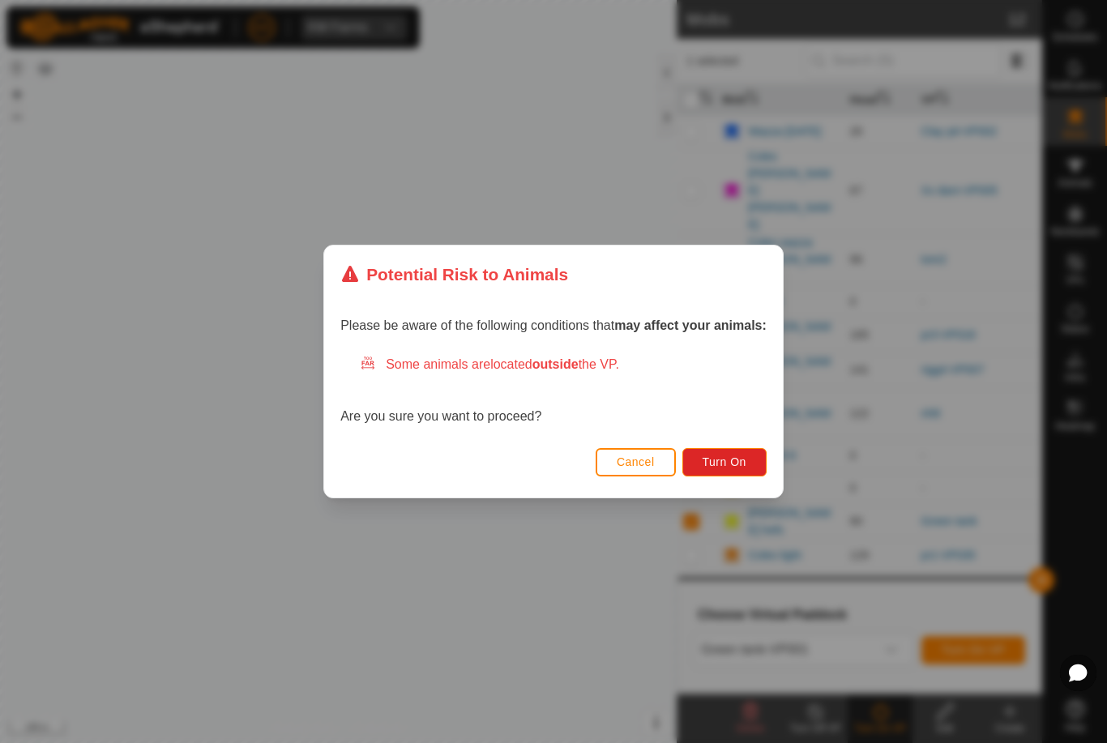
click at [733, 461] on span "Turn On" at bounding box center [725, 462] width 44 height 13
